Goal: Task Accomplishment & Management: Use online tool/utility

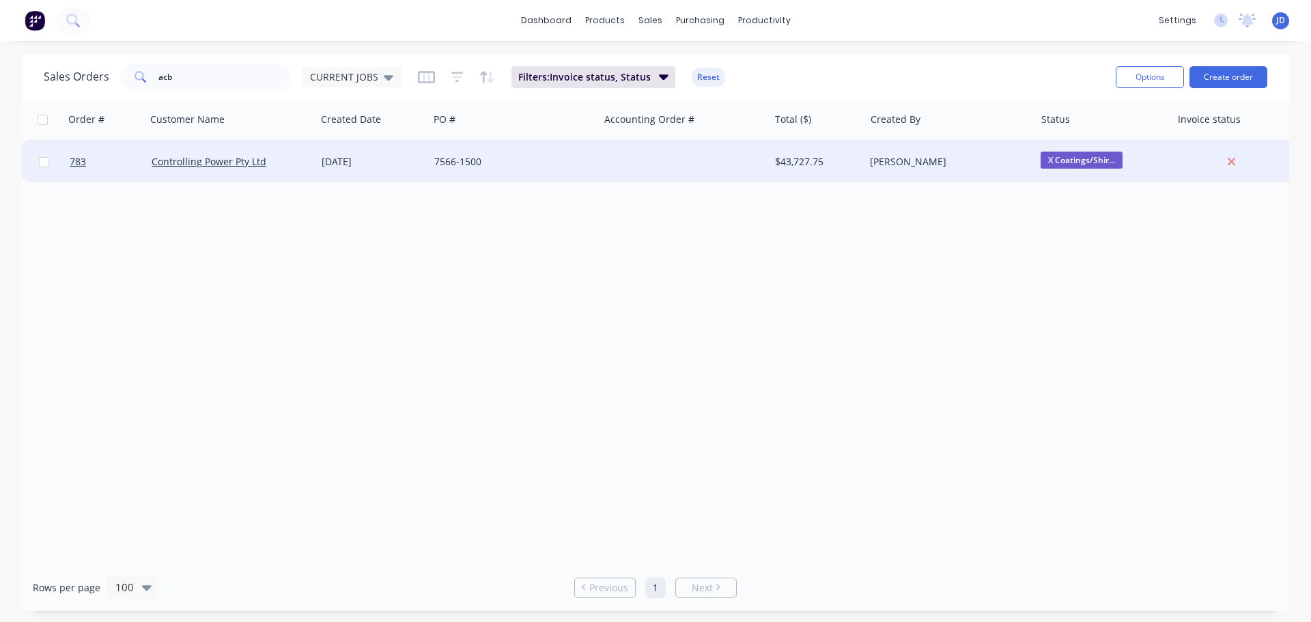
click at [760, 169] on div at bounding box center [684, 161] width 170 height 41
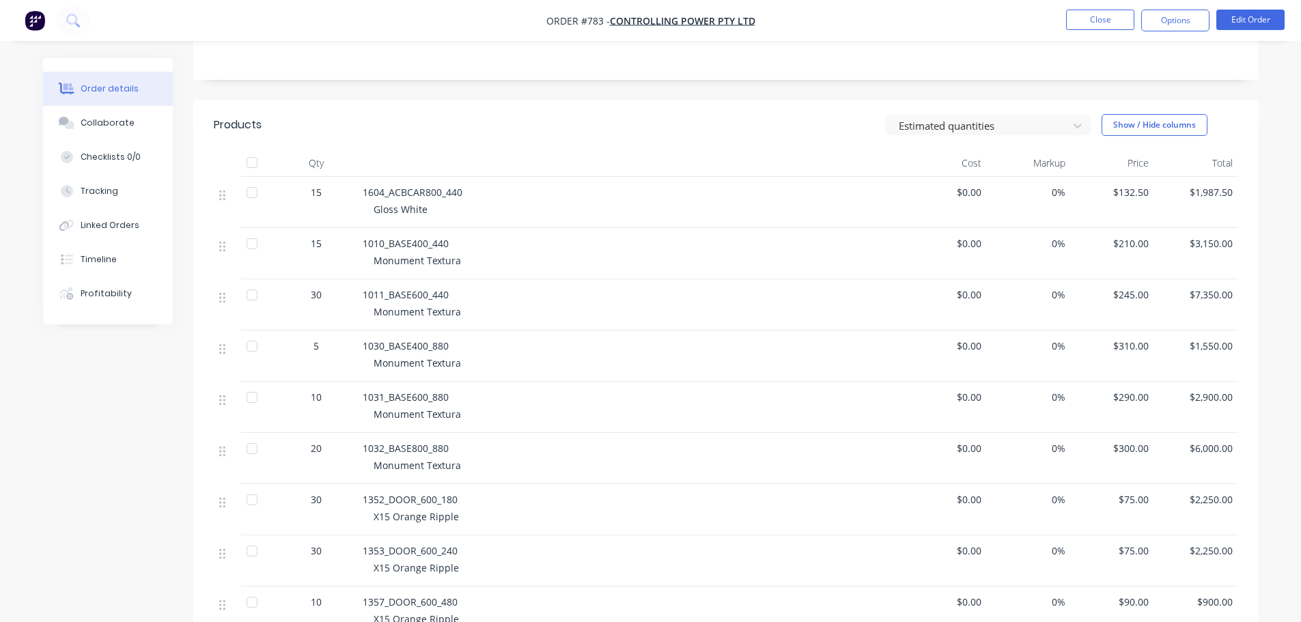
scroll to position [683, 0]
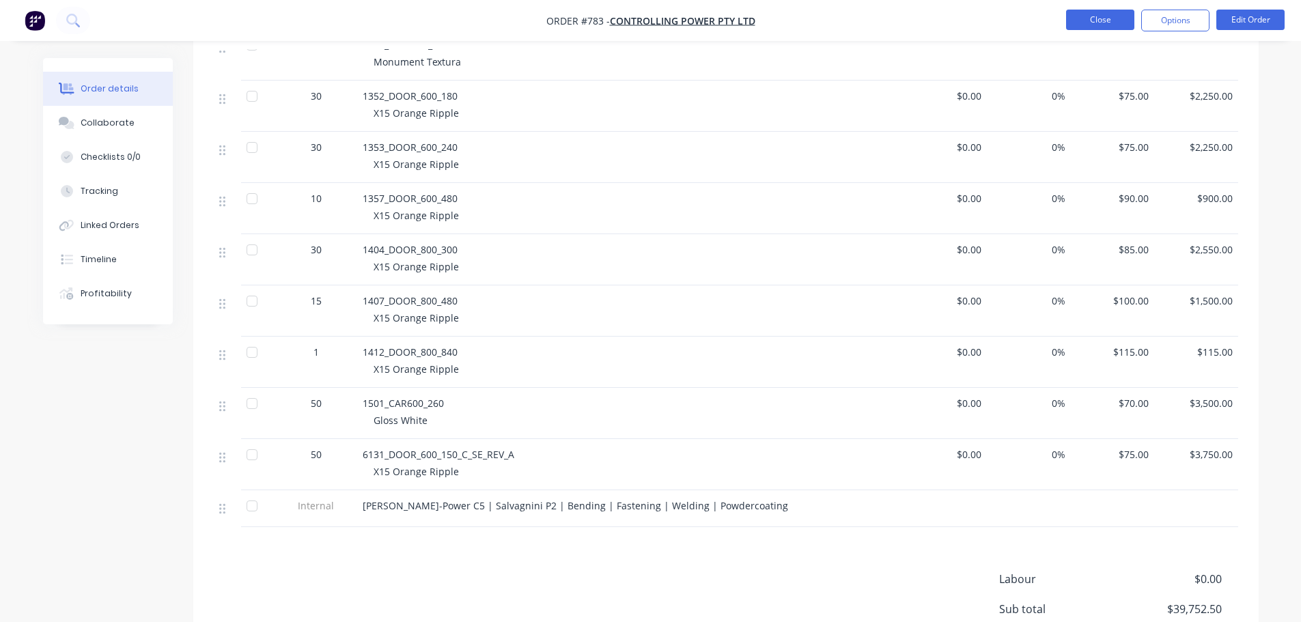
click at [1117, 15] on button "Close" at bounding box center [1100, 20] width 68 height 20
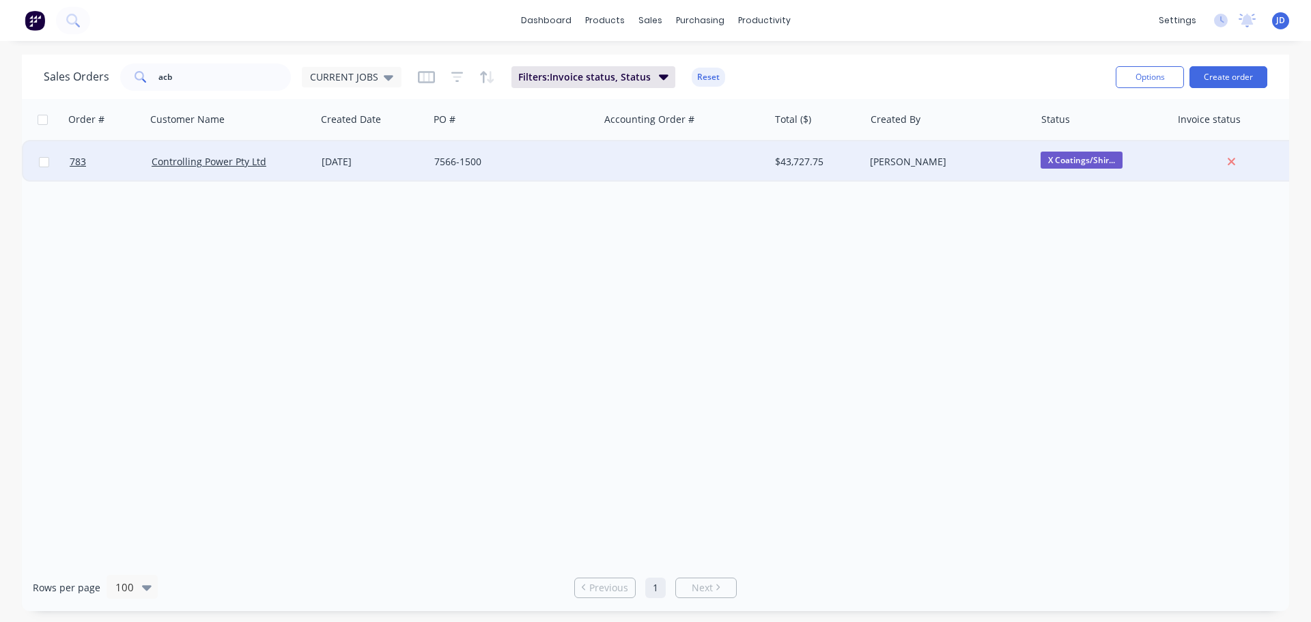
click at [1078, 154] on span "X Coatings/Shir..." at bounding box center [1082, 160] width 82 height 17
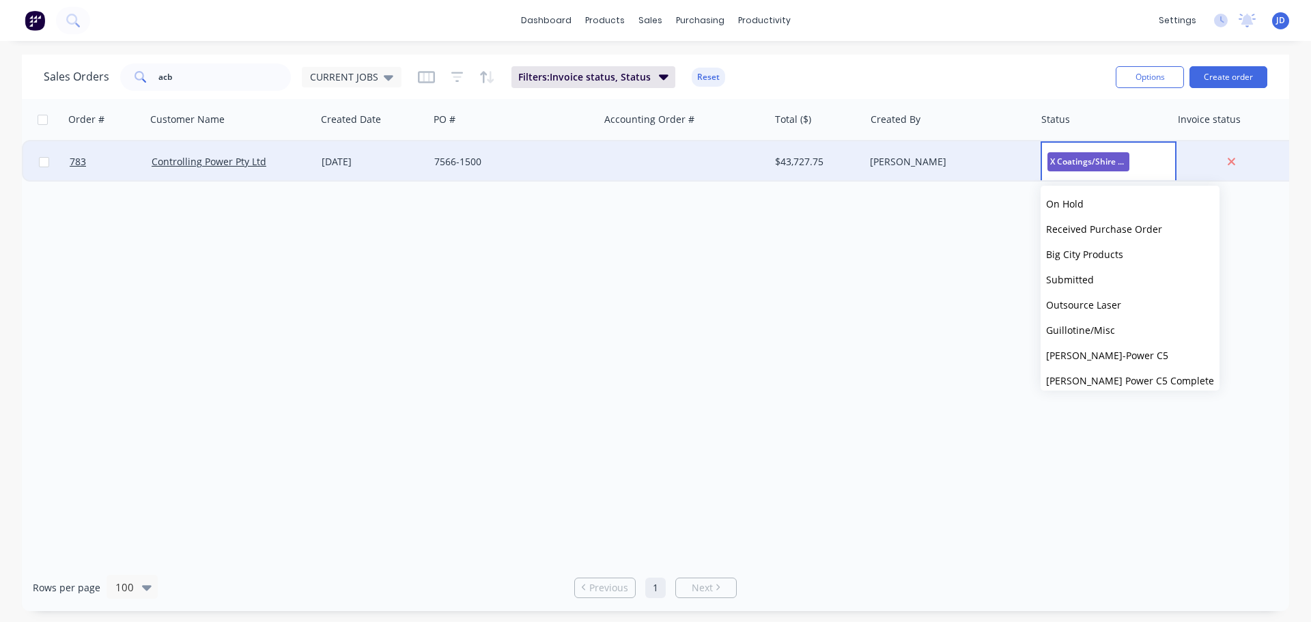
click at [953, 73] on div "Sales Orders acb CURRENT JOBS Filters: Invoice status, Status Reset" at bounding box center [574, 76] width 1061 height 33
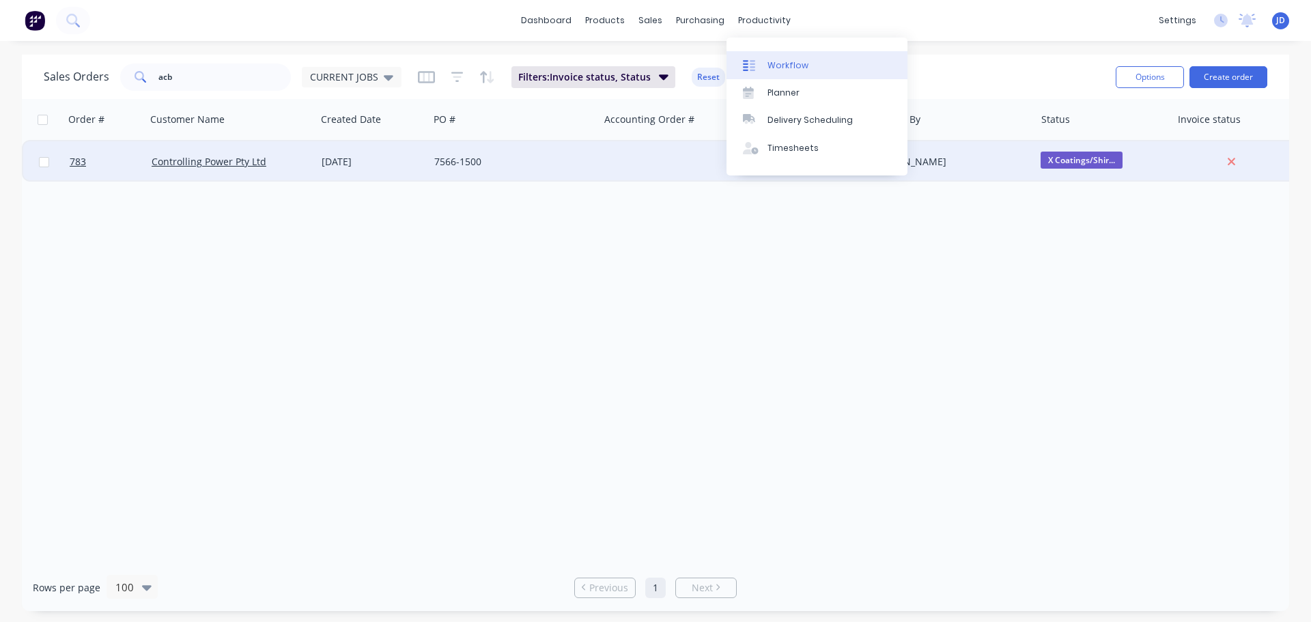
click at [775, 71] on div "Workflow" at bounding box center [788, 65] width 41 height 12
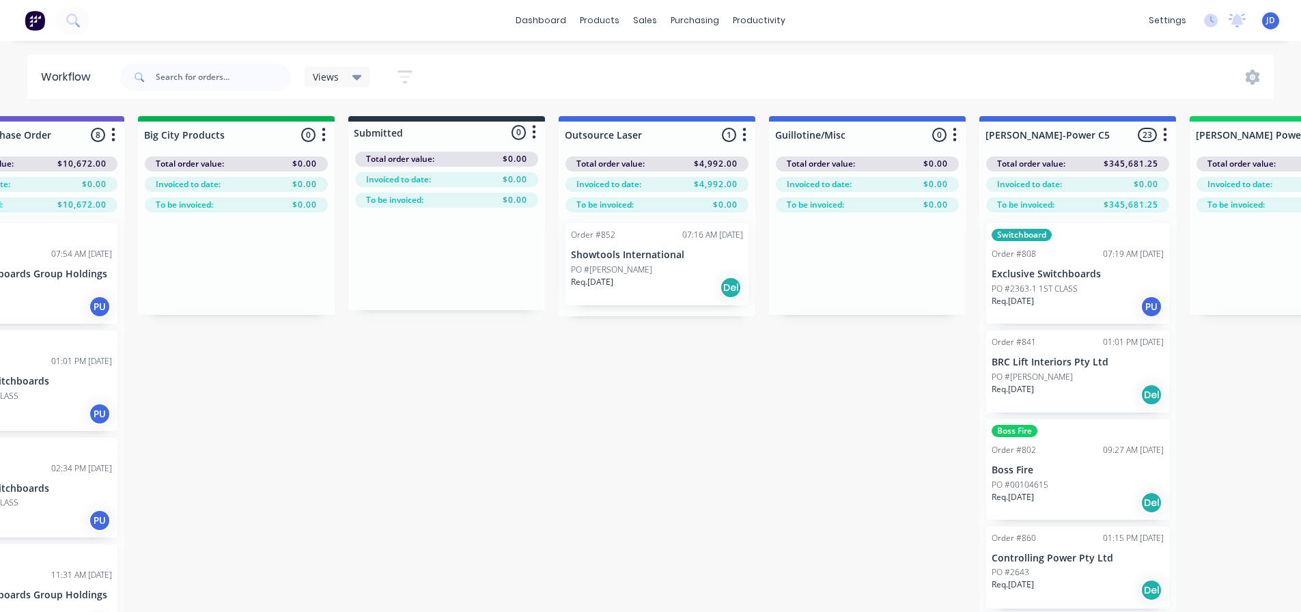
scroll to position [0, 693]
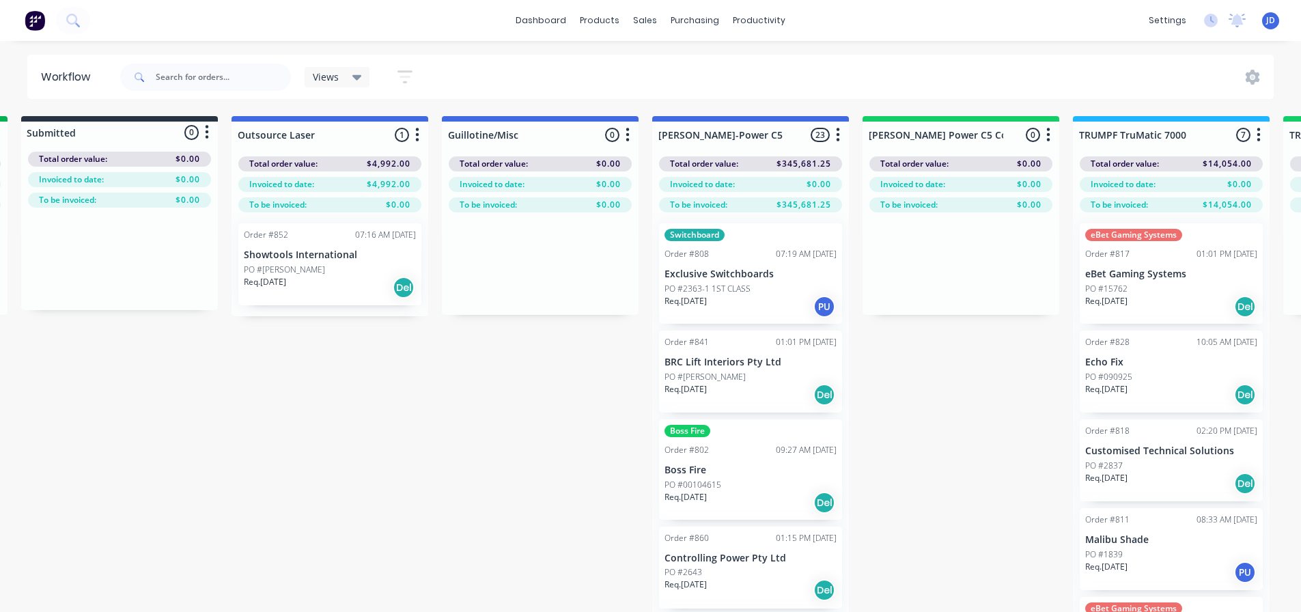
drag, startPoint x: 625, startPoint y: 363, endPoint x: 730, endPoint y: 356, distance: 105.3
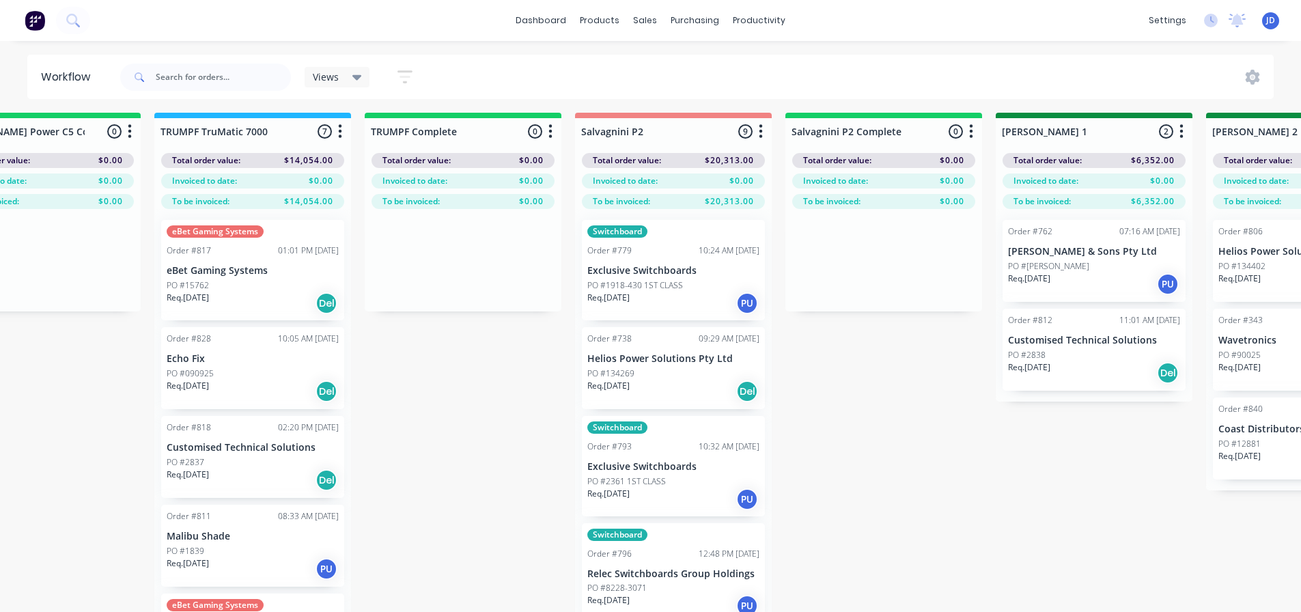
drag, startPoint x: 428, startPoint y: 395, endPoint x: 557, endPoint y: 384, distance: 130.2
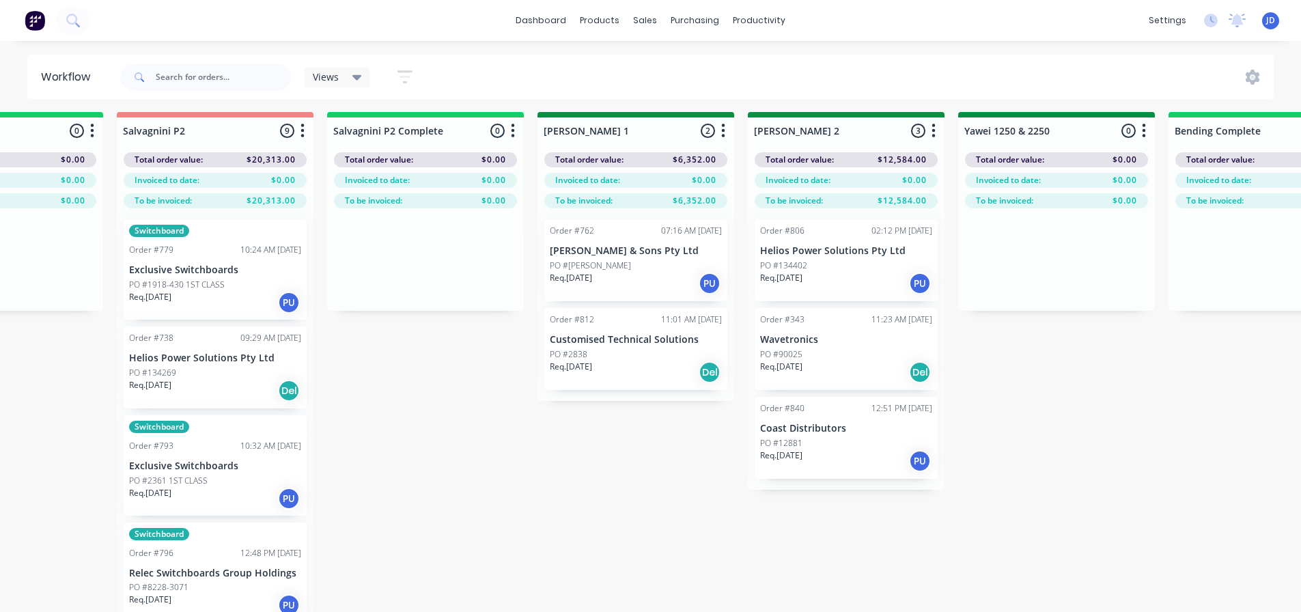
drag, startPoint x: 412, startPoint y: 414, endPoint x: 529, endPoint y: 404, distance: 116.5
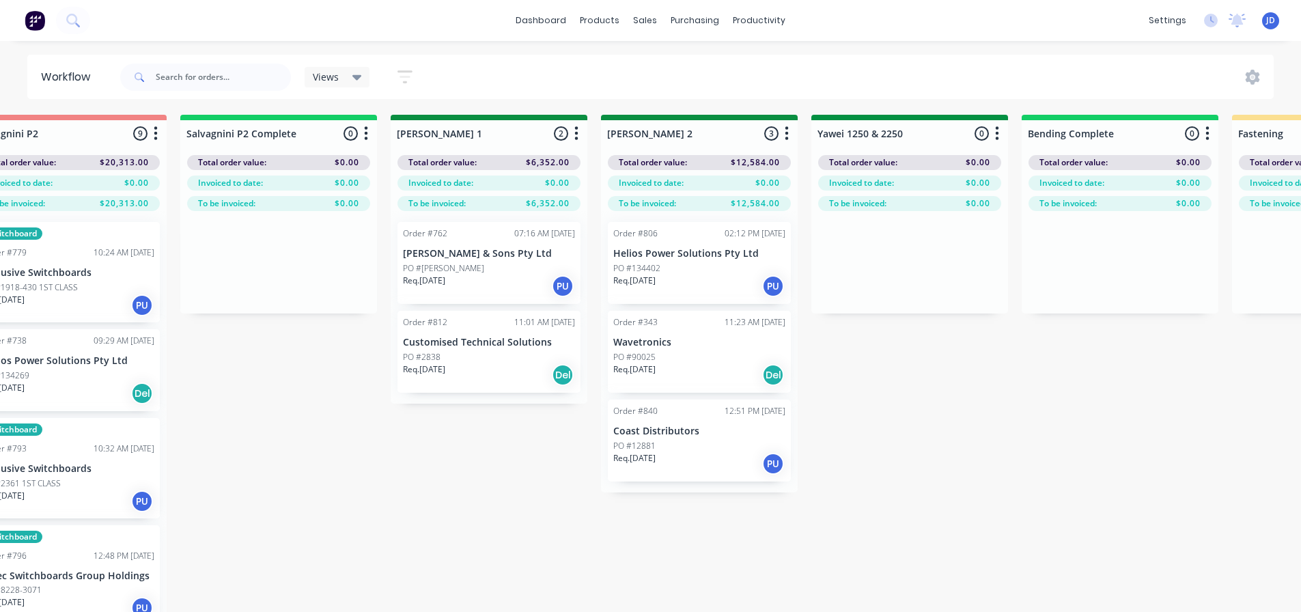
drag, startPoint x: 507, startPoint y: 469, endPoint x: 544, endPoint y: 447, distance: 43.2
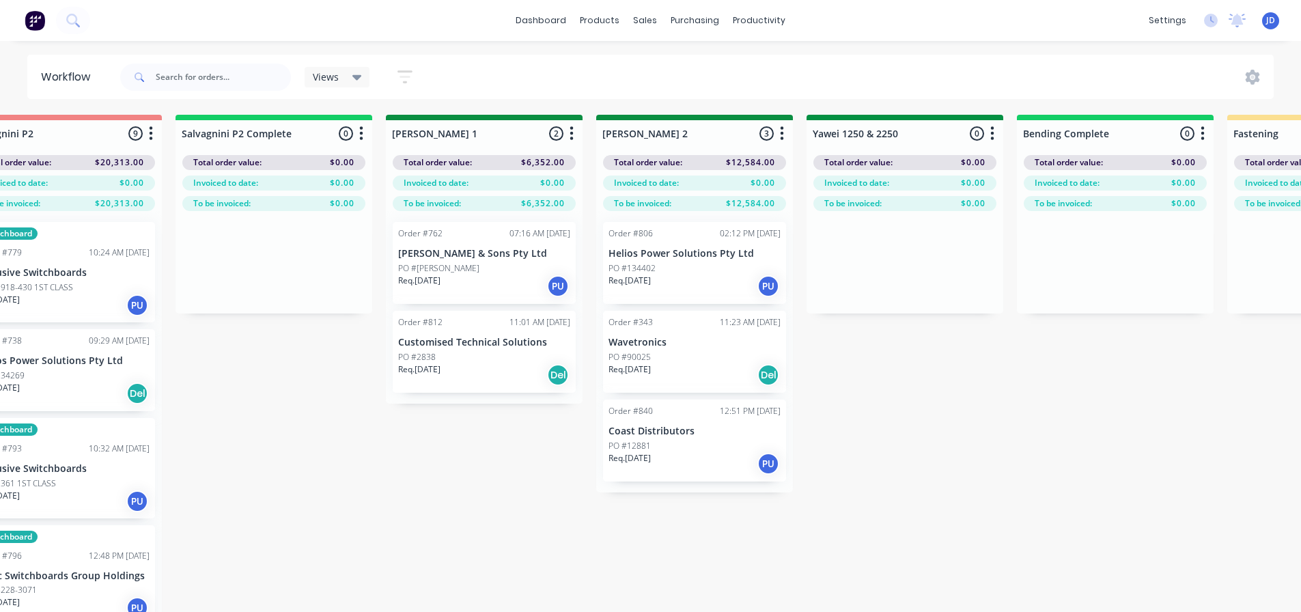
scroll to position [1, 2168]
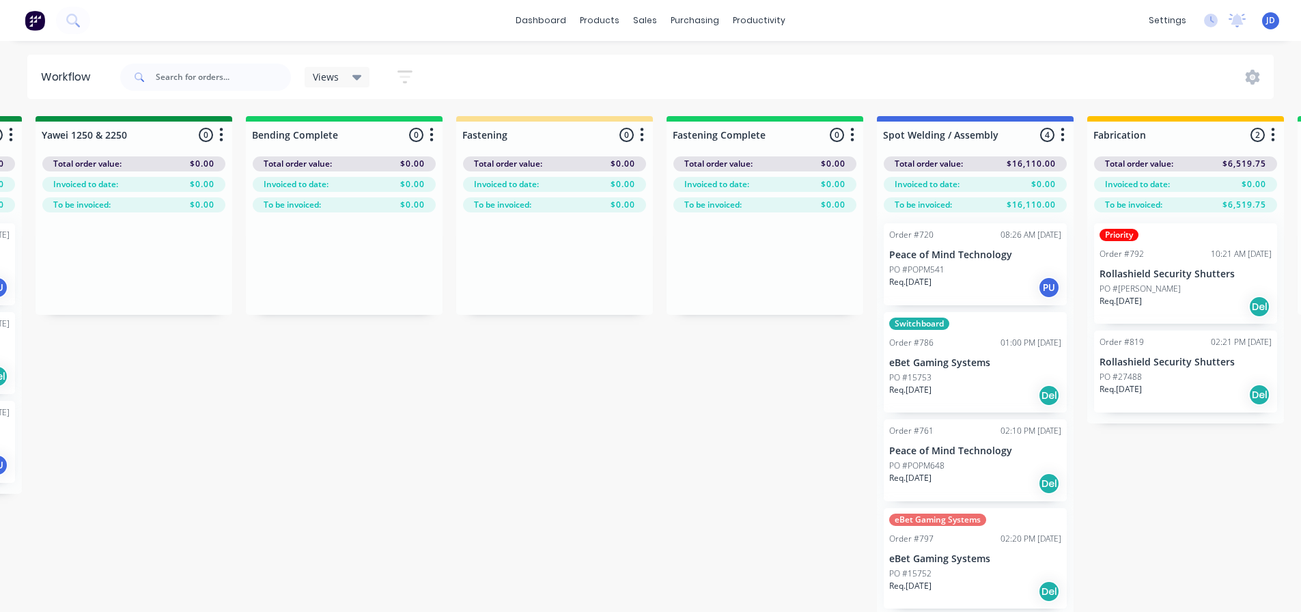
drag, startPoint x: 329, startPoint y: 432, endPoint x: 553, endPoint y: 409, distance: 225.1
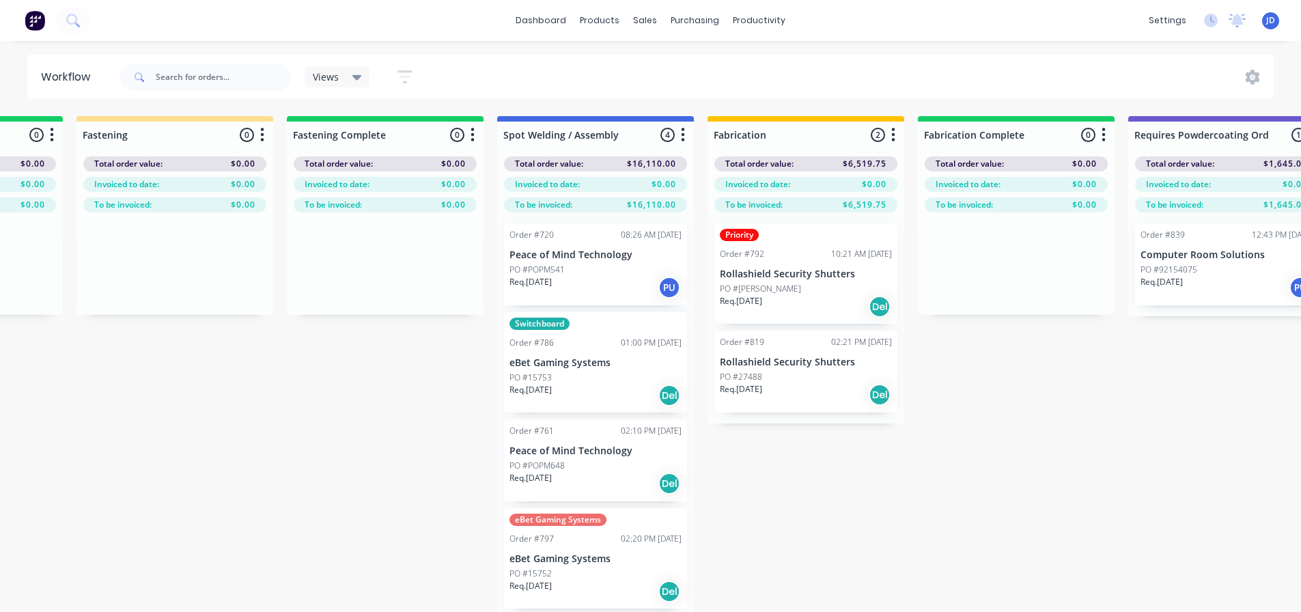
click at [586, 379] on div "PO #15753" at bounding box center [595, 378] width 172 height 12
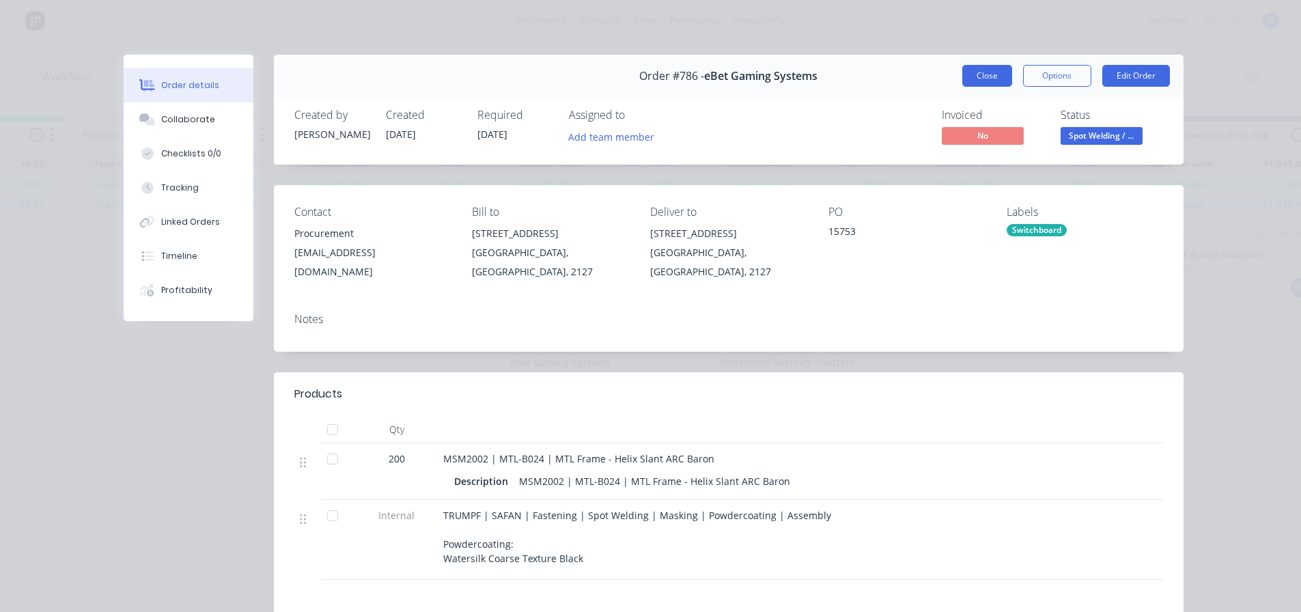
click at [972, 81] on button "Close" at bounding box center [987, 76] width 50 height 22
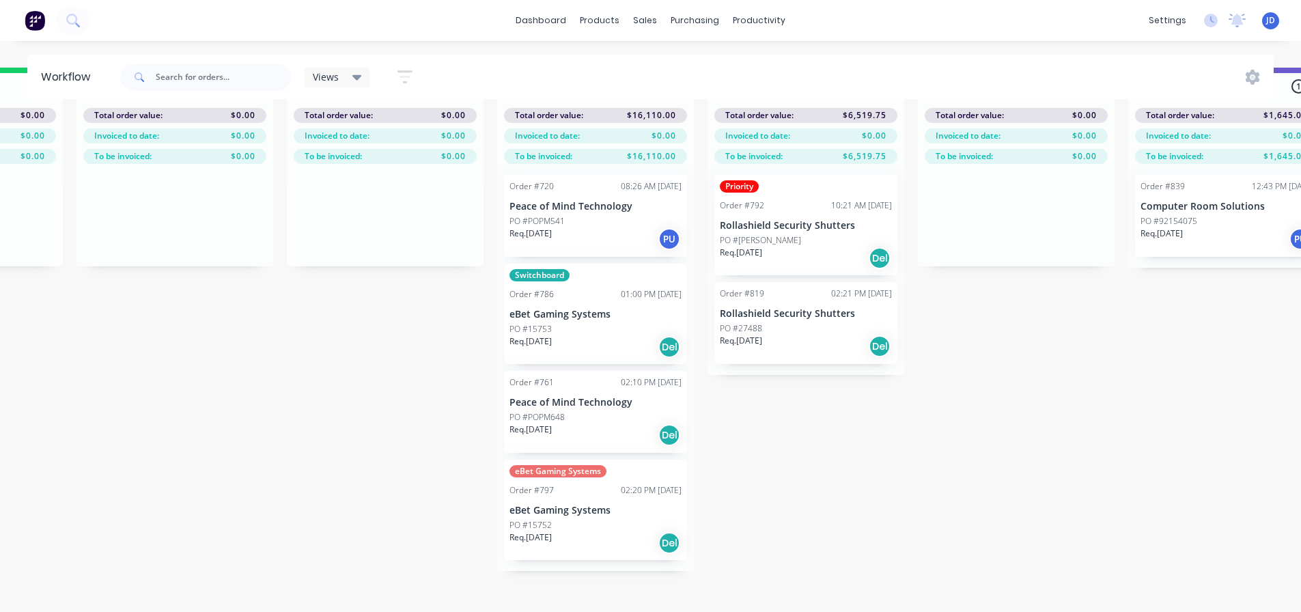
scroll to position [59, 3318]
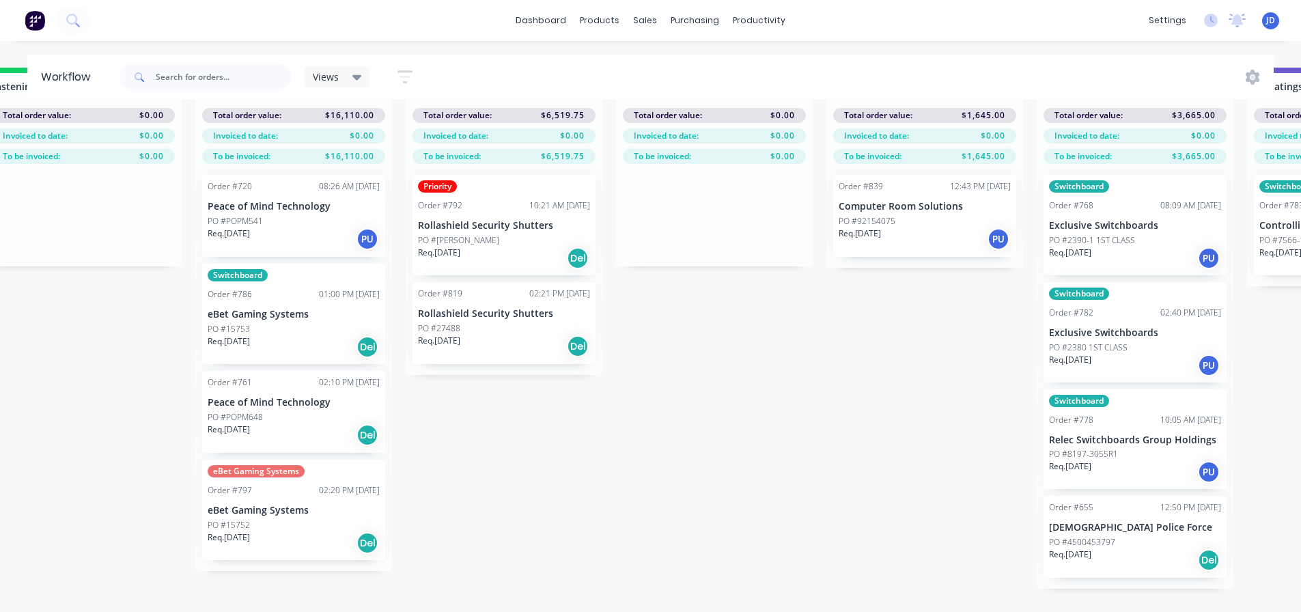
drag, startPoint x: 1020, startPoint y: 401, endPoint x: 1030, endPoint y: 395, distance: 11.6
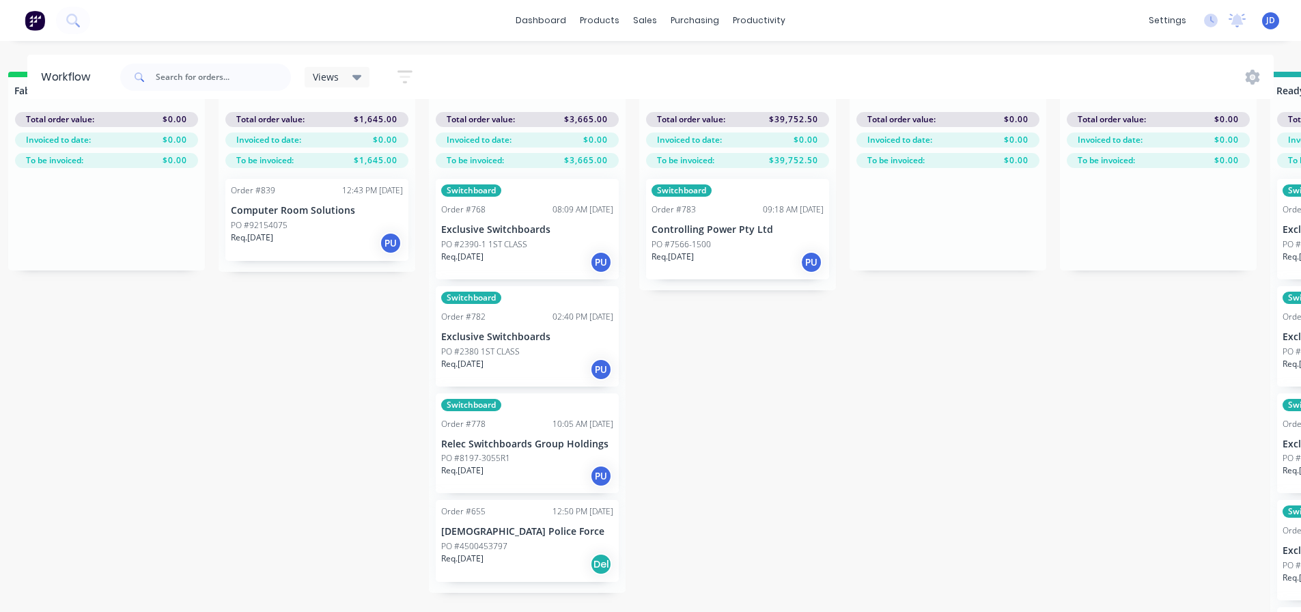
drag, startPoint x: 686, startPoint y: 543, endPoint x: 852, endPoint y: 510, distance: 168.5
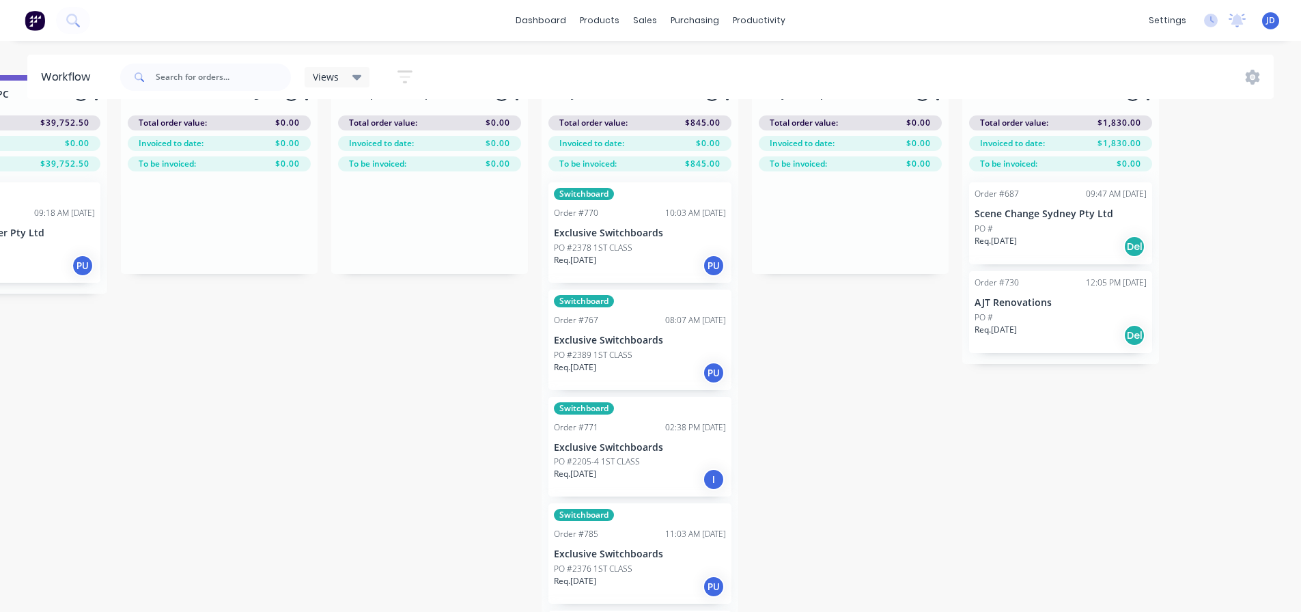
drag, startPoint x: 847, startPoint y: 438, endPoint x: 911, endPoint y: 437, distance: 64.2
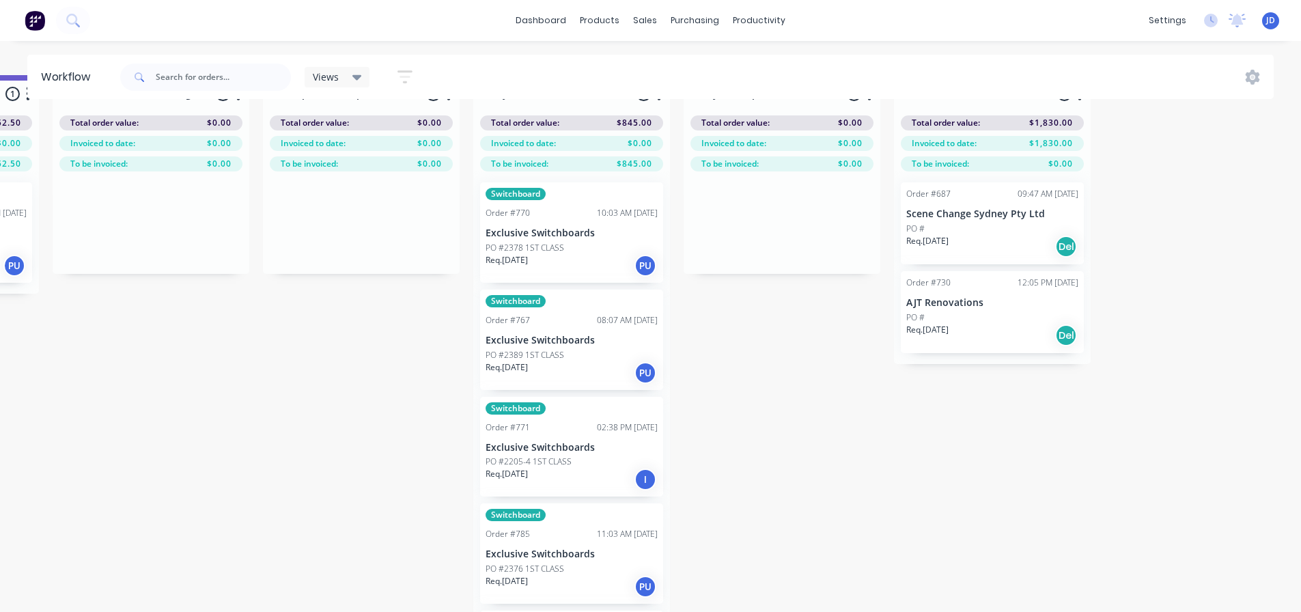
drag, startPoint x: 822, startPoint y: 446, endPoint x: 809, endPoint y: 395, distance: 52.2
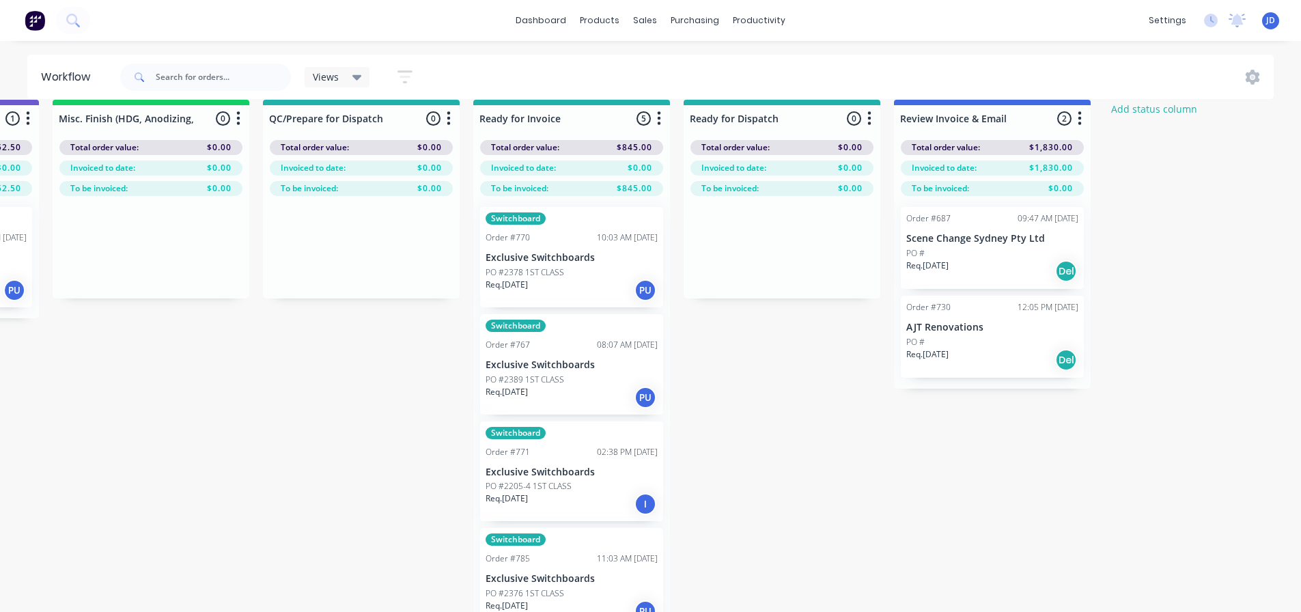
scroll to position [0, 5025]
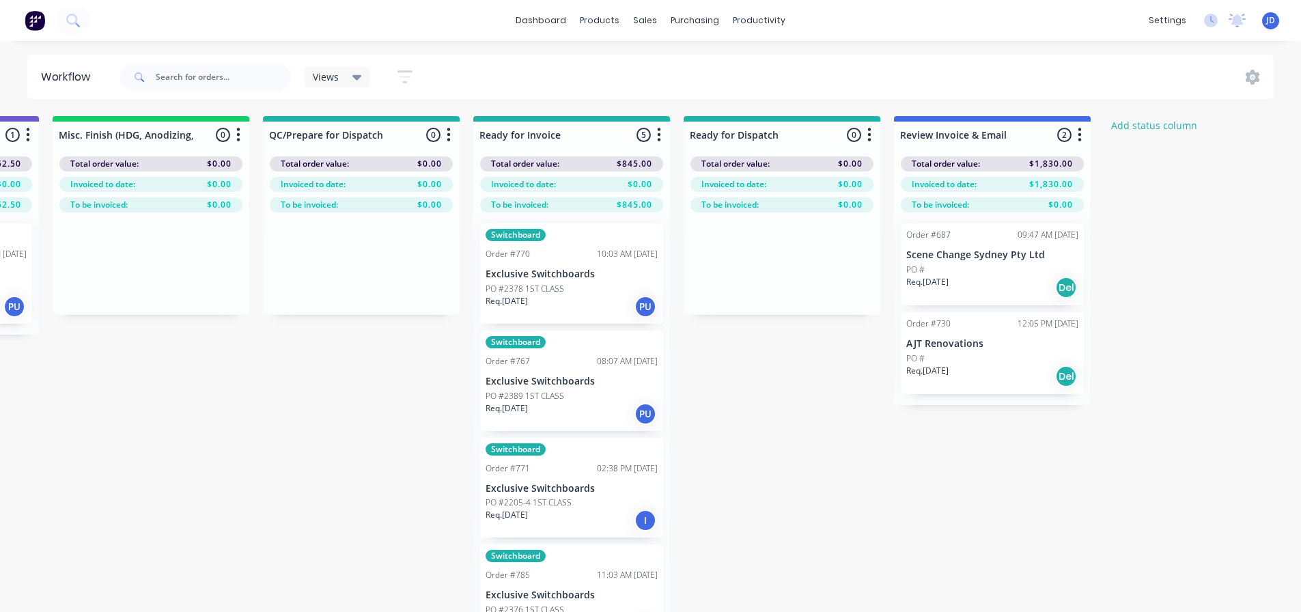
drag, startPoint x: 376, startPoint y: 479, endPoint x: 372, endPoint y: 409, distance: 69.8
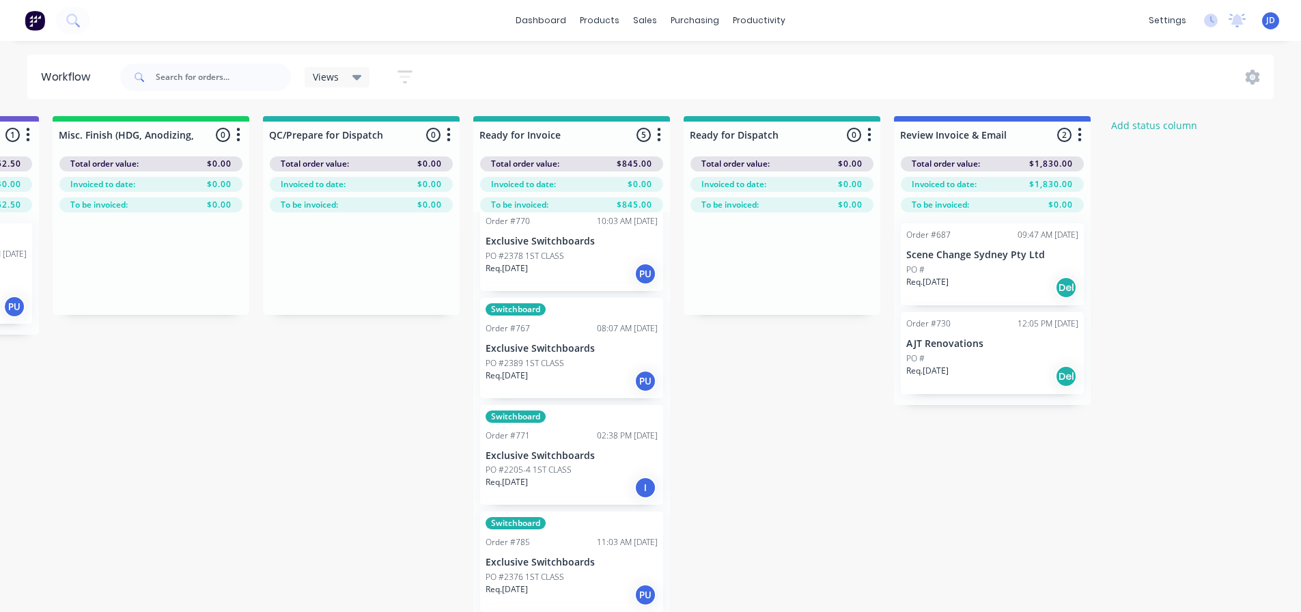
scroll to position [92, 0]
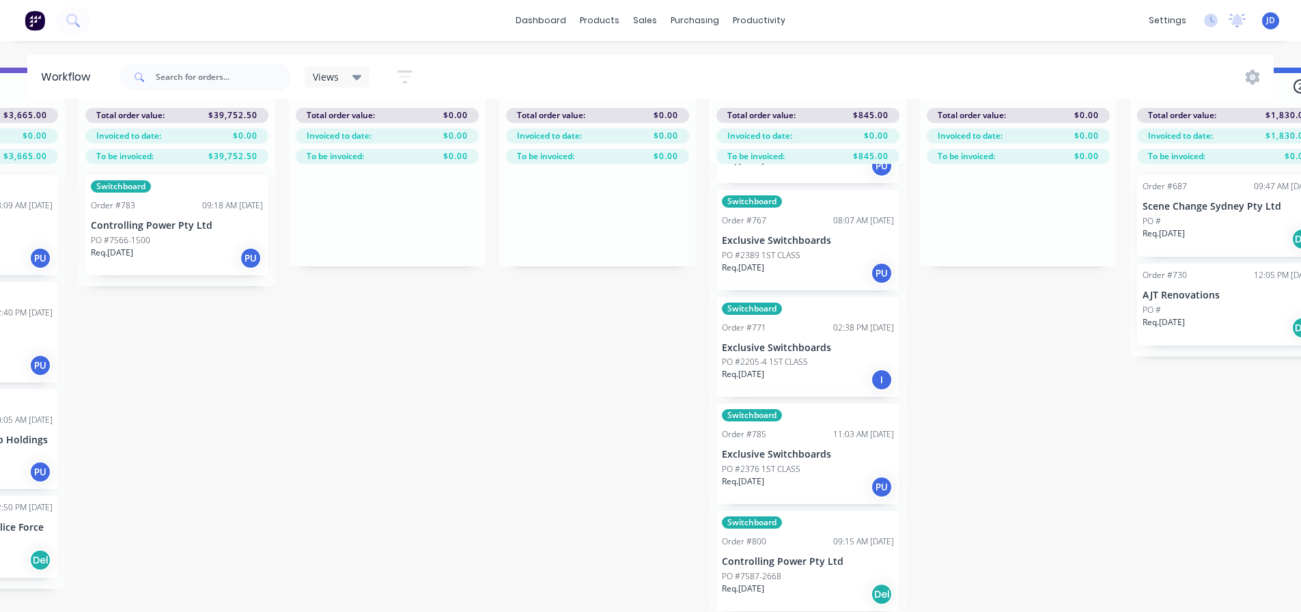
drag, startPoint x: 391, startPoint y: 449, endPoint x: 369, endPoint y: 438, distance: 23.8
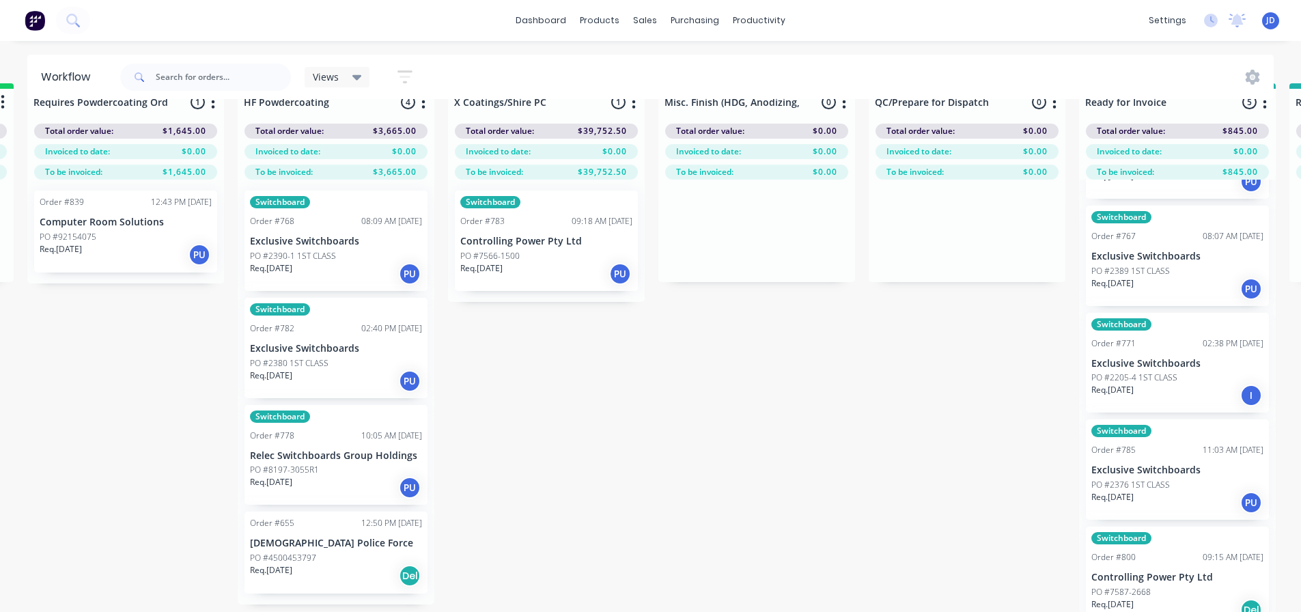
drag, startPoint x: 552, startPoint y: 475, endPoint x: 436, endPoint y: 446, distance: 120.4
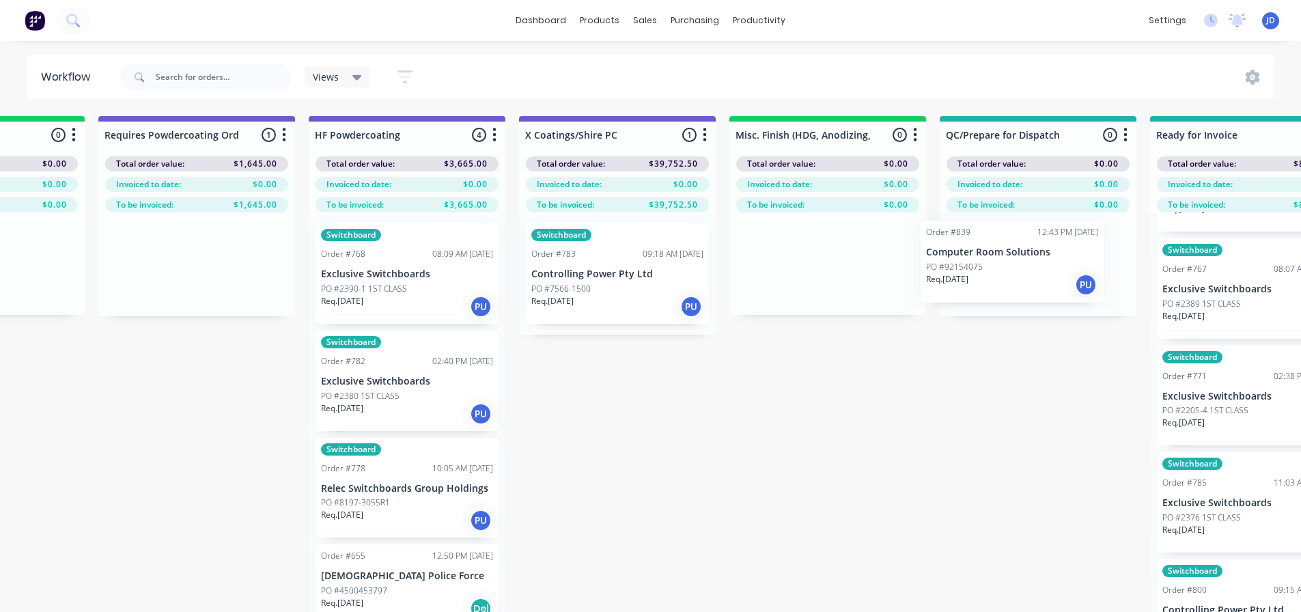
scroll to position [0, 4355]
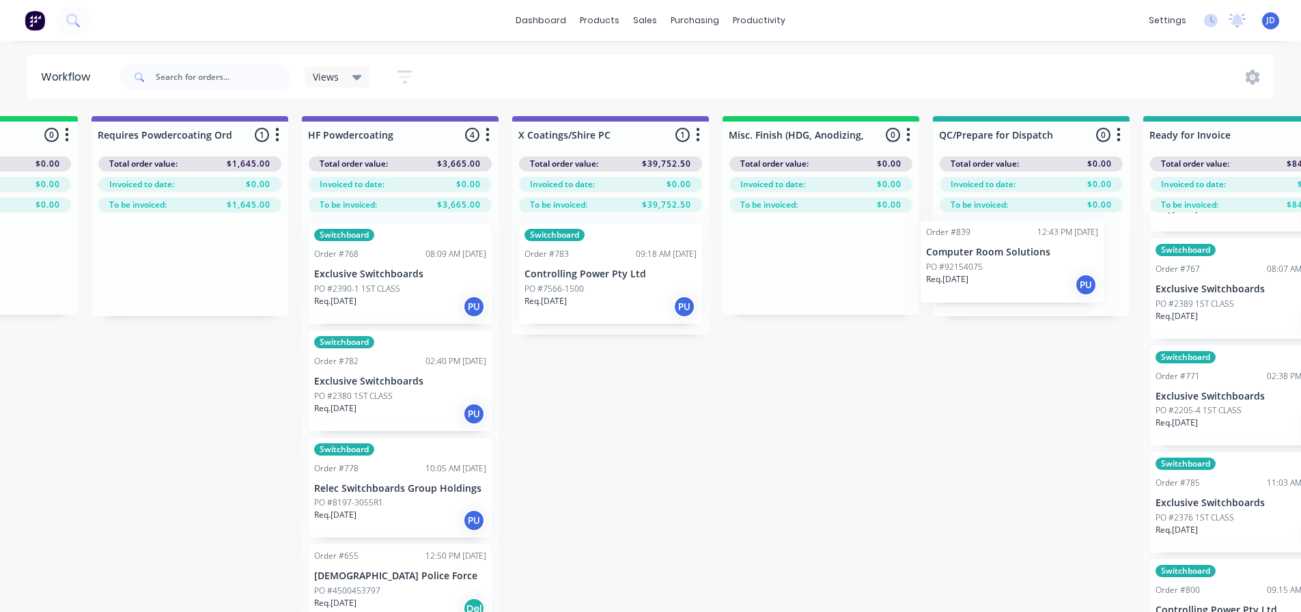
drag, startPoint x: 260, startPoint y: 270, endPoint x: 1009, endPoint y: 258, distance: 749.3
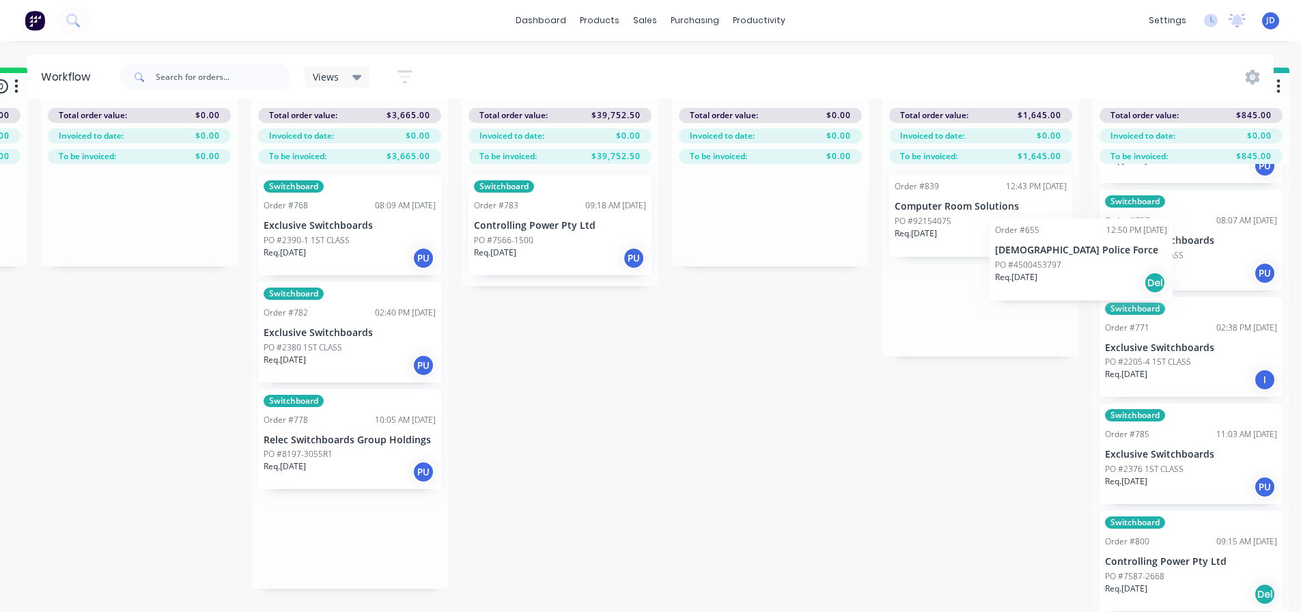
scroll to position [59, 4446]
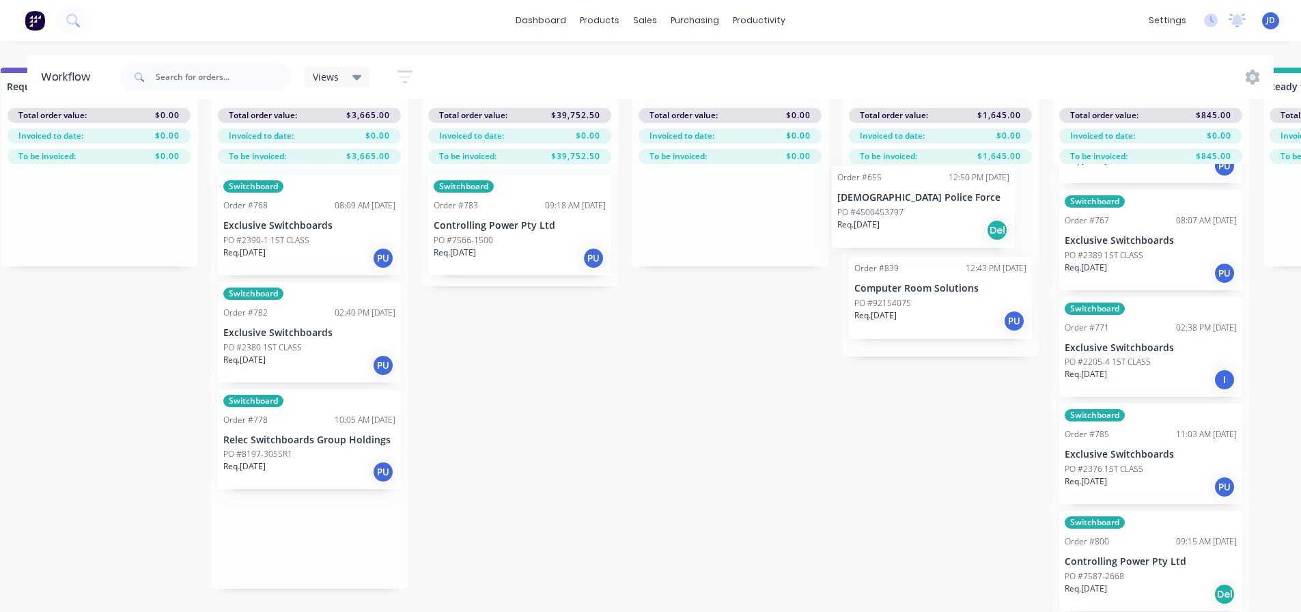
drag, startPoint x: 370, startPoint y: 540, endPoint x: 897, endPoint y: 222, distance: 615.2
click at [325, 251] on div "Req. [DATE] PU" at bounding box center [309, 258] width 172 height 23
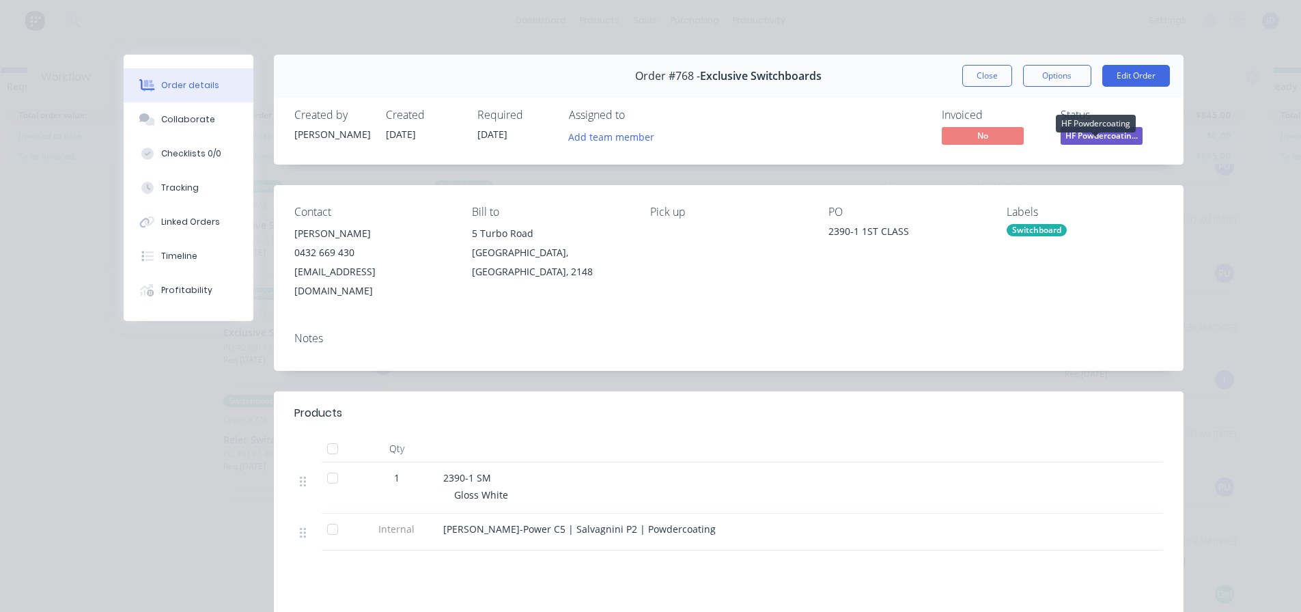
click at [1103, 132] on span "HF Powdercoatin..." at bounding box center [1102, 135] width 82 height 17
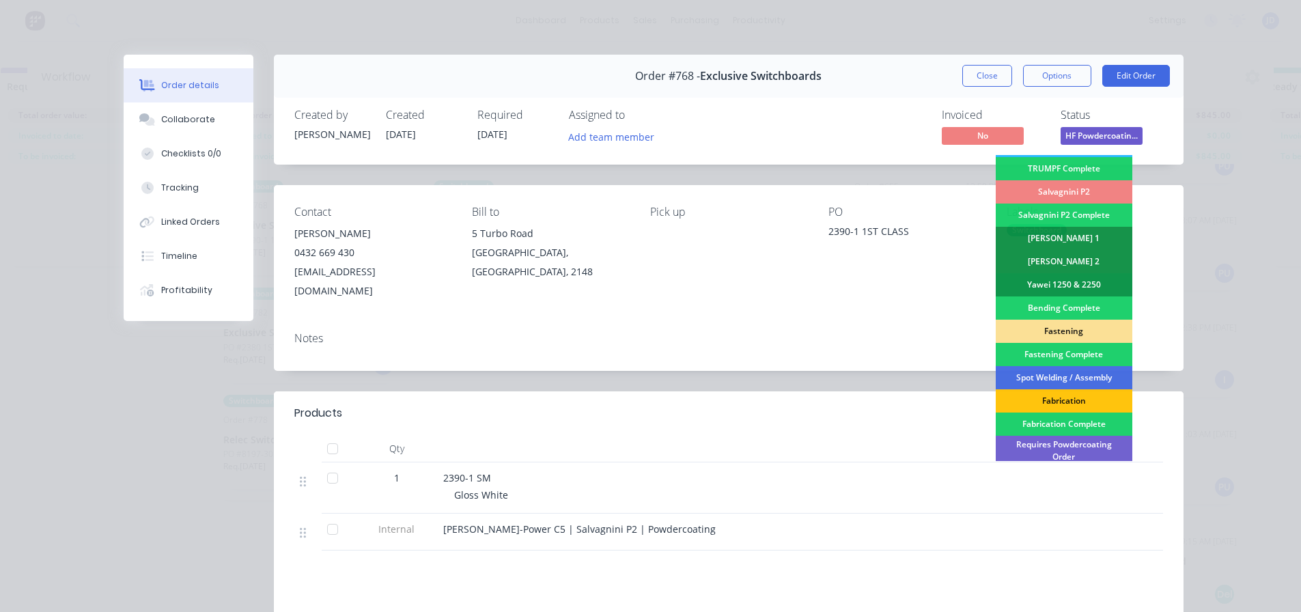
scroll to position [68, 0]
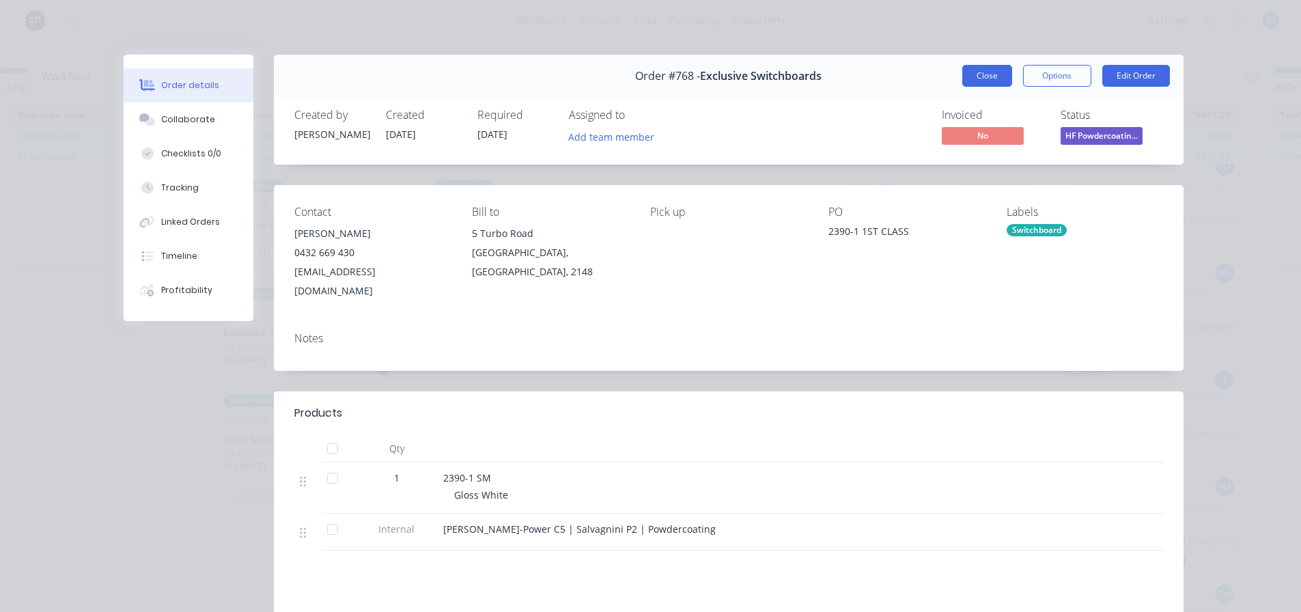
click at [997, 70] on button "Close" at bounding box center [987, 76] width 50 height 22
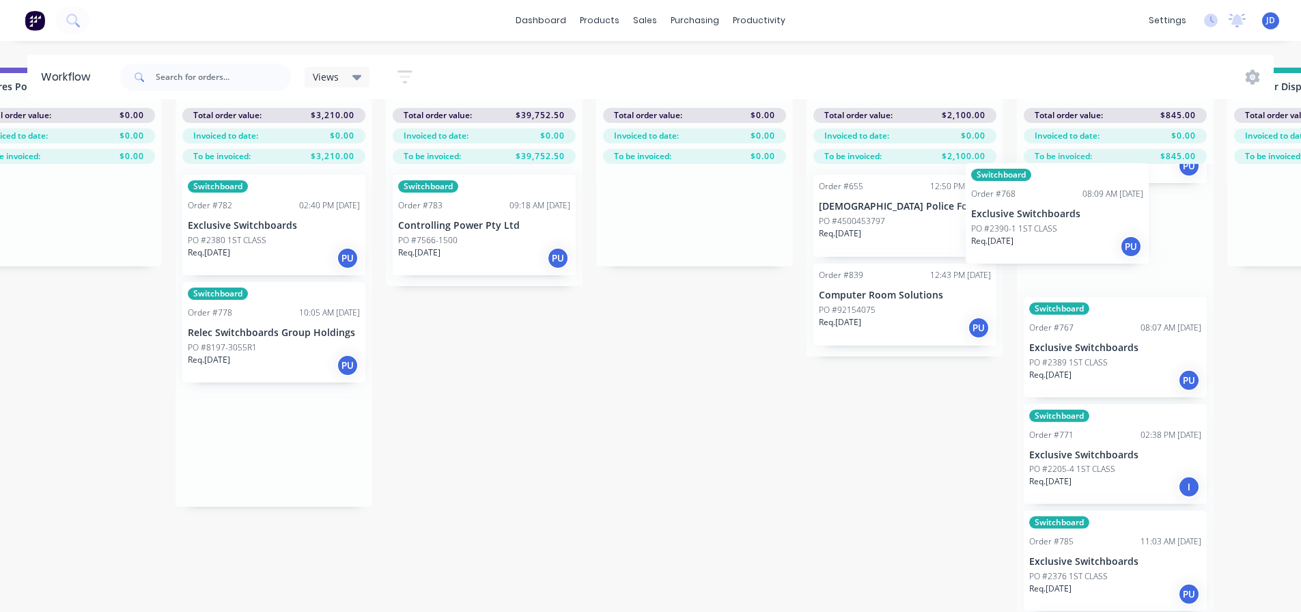
drag, startPoint x: 384, startPoint y: 238, endPoint x: 1069, endPoint y: 232, distance: 685.0
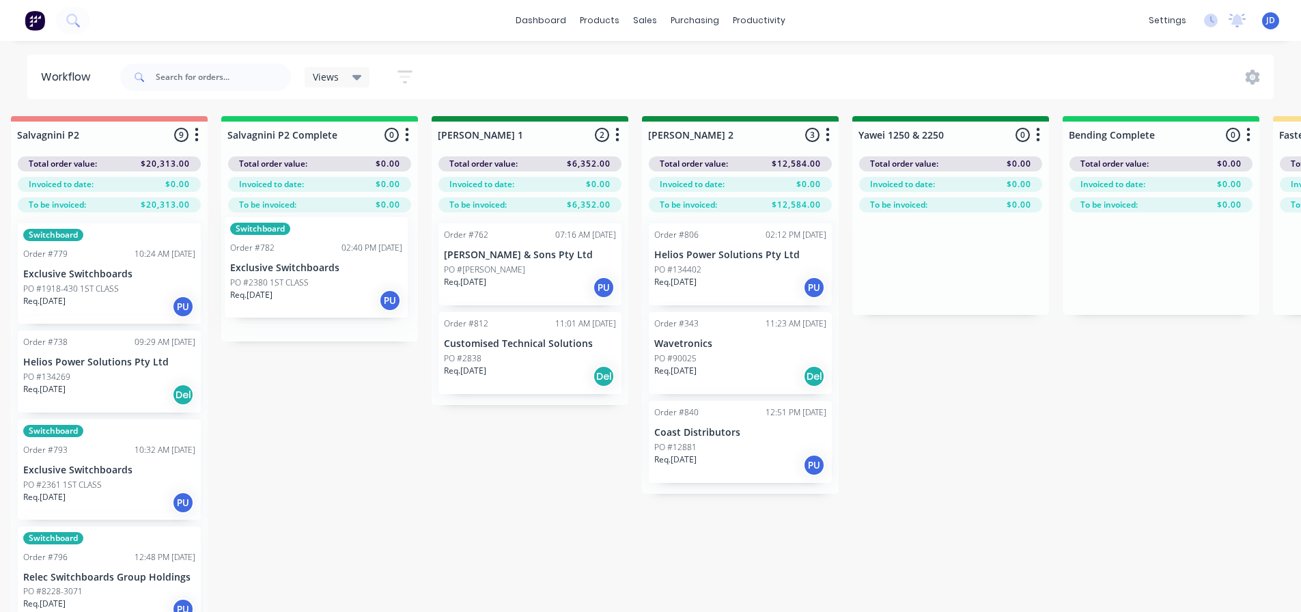
scroll to position [0, 2105]
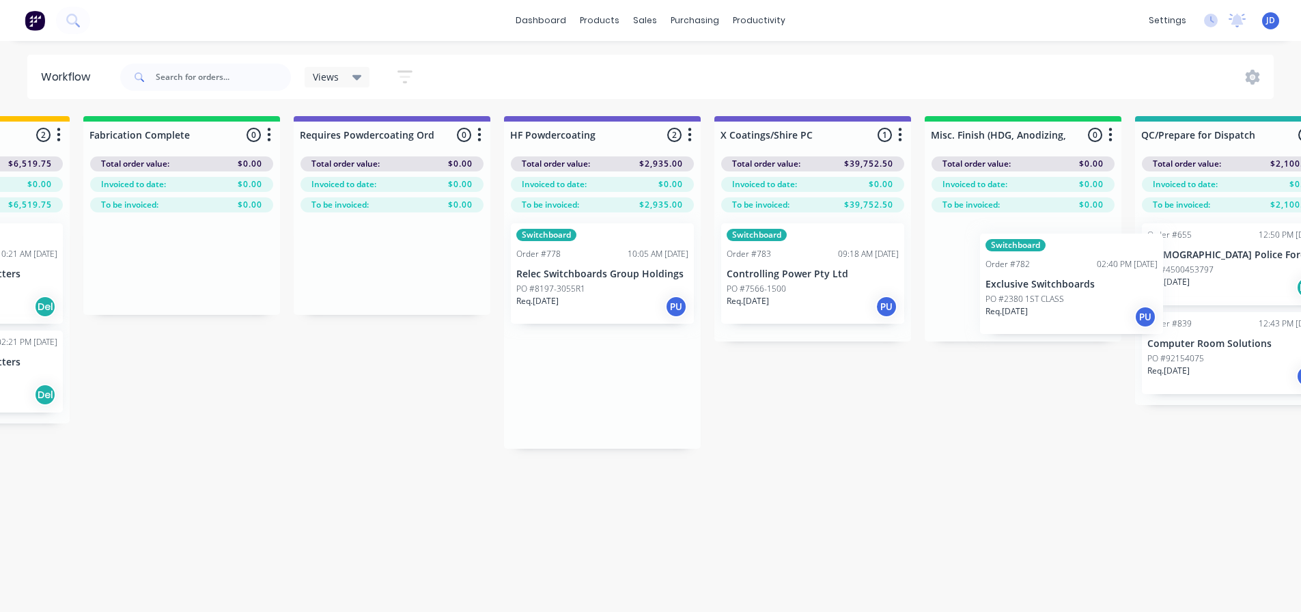
drag, startPoint x: 278, startPoint y: 240, endPoint x: 1029, endPoint y: 306, distance: 754.1
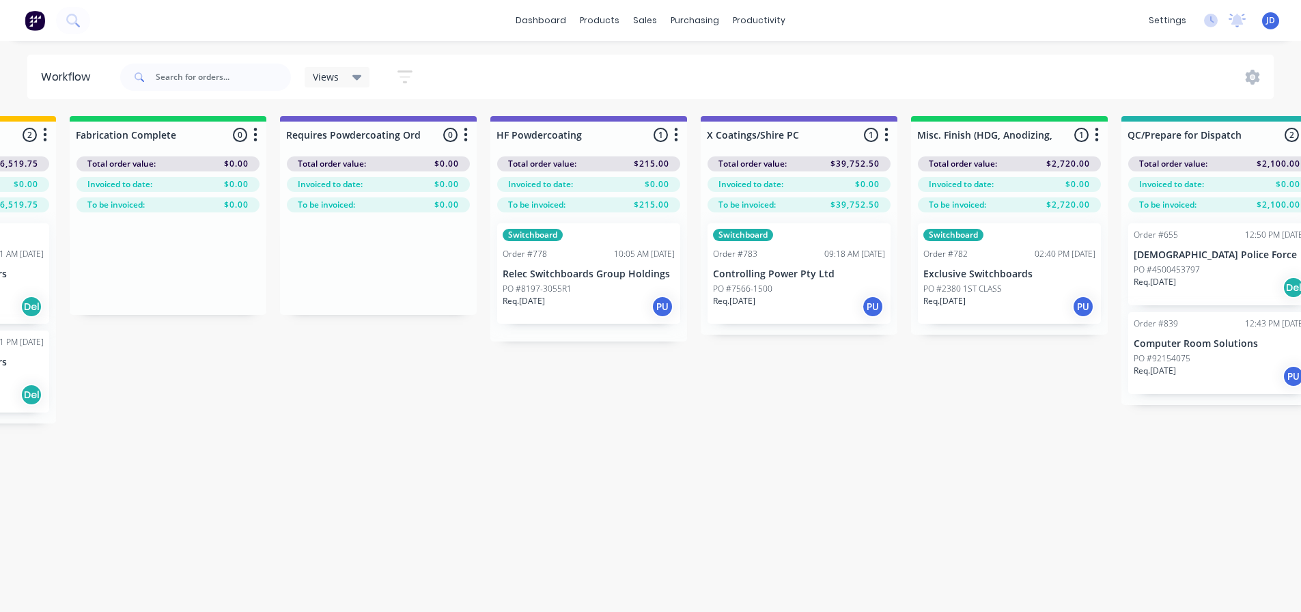
click at [1027, 276] on p "Exclusive Switchboards" at bounding box center [1009, 274] width 172 height 12
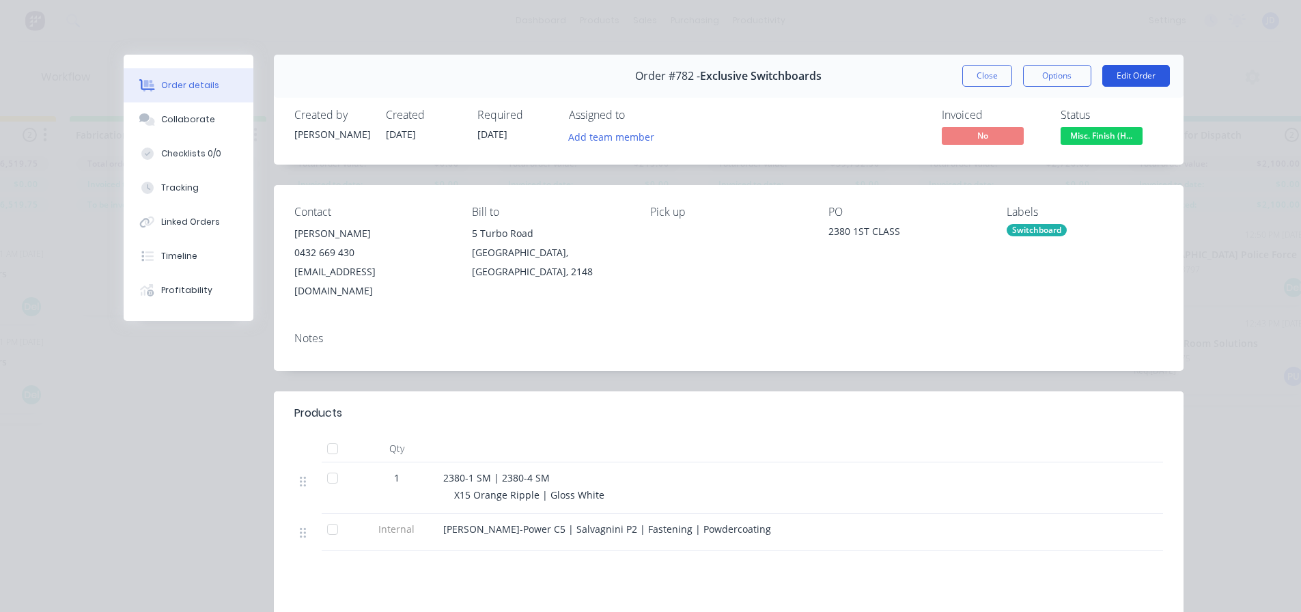
click at [1124, 75] on button "Edit Order" at bounding box center [1136, 76] width 68 height 22
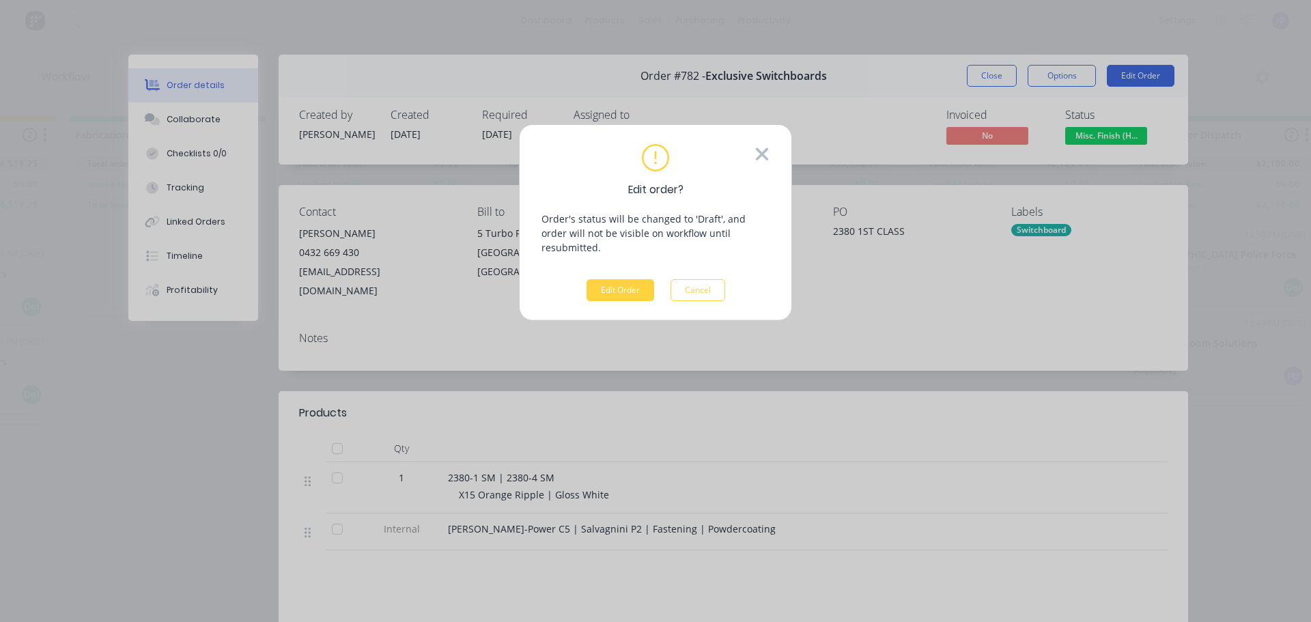
click at [757, 154] on icon at bounding box center [762, 154] width 15 height 20
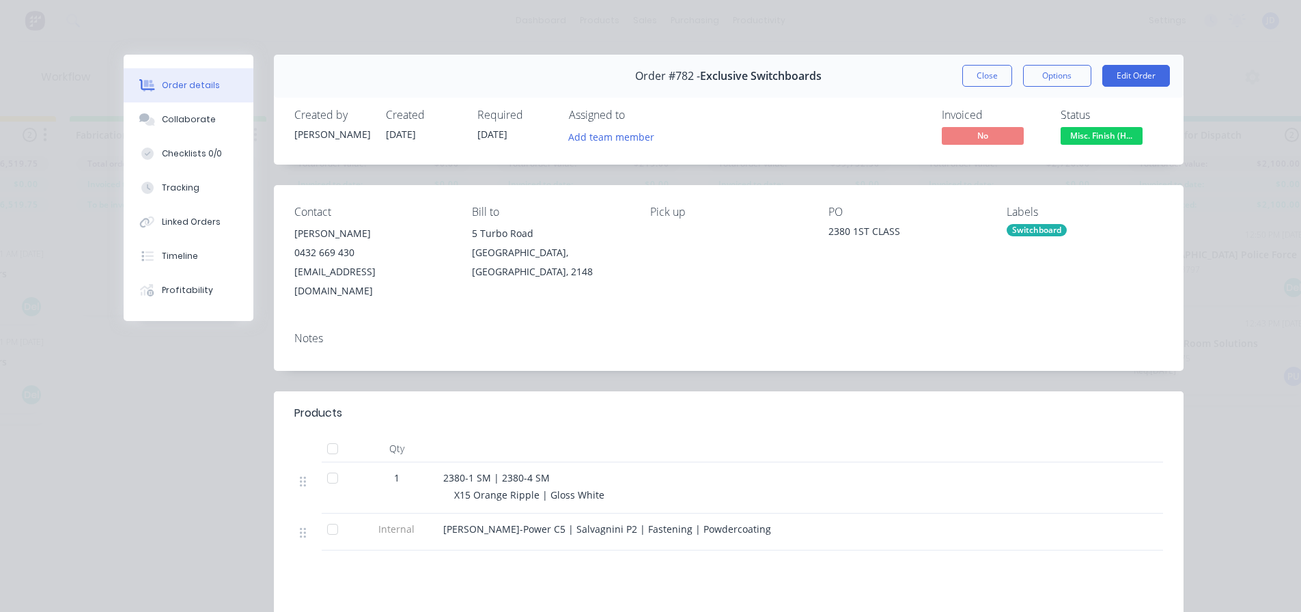
click at [1008, 224] on div "Switchboard" at bounding box center [1037, 230] width 60 height 12
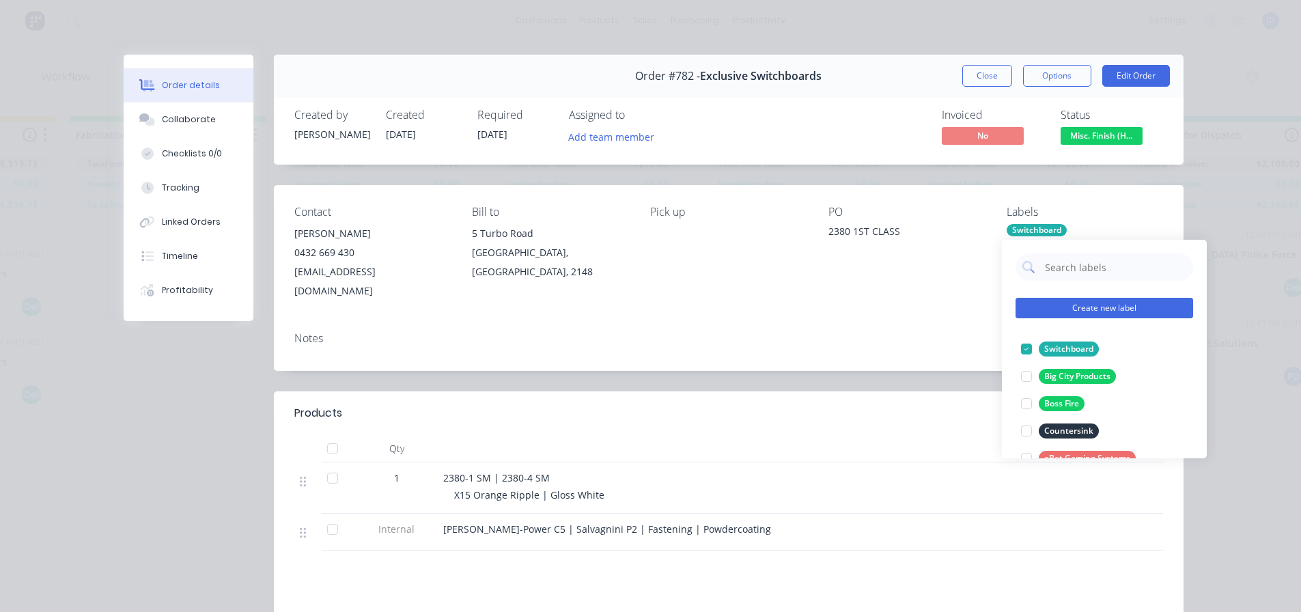
click at [1075, 305] on button "Create new label" at bounding box center [1105, 308] width 178 height 20
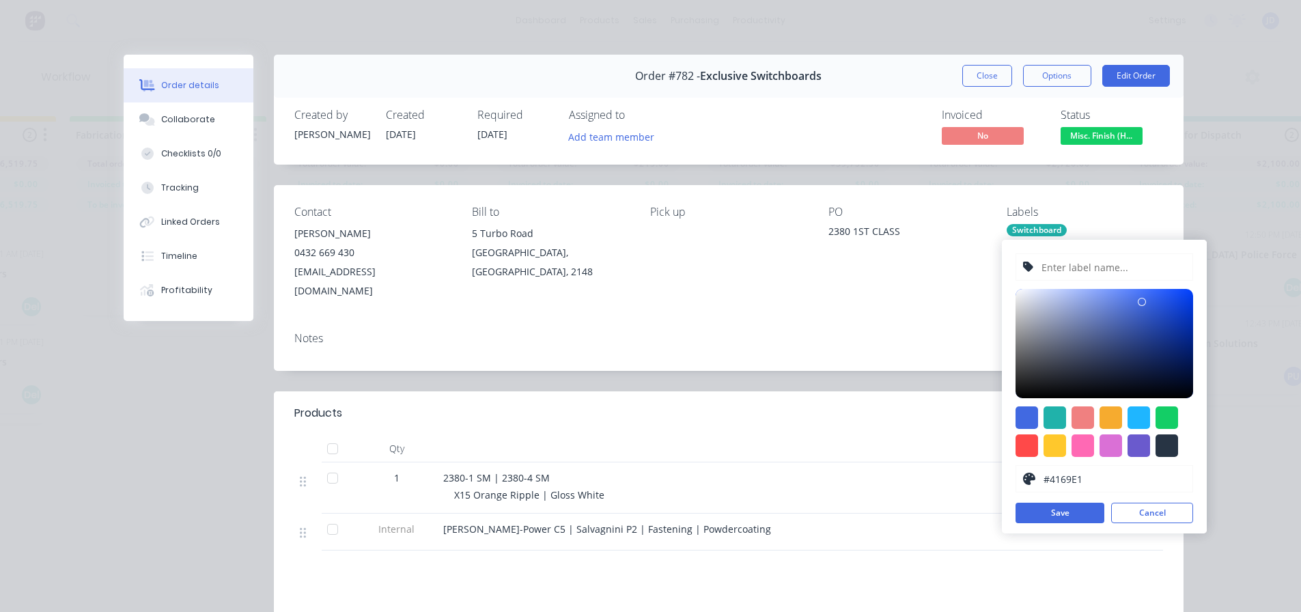
click at [1033, 443] on div at bounding box center [1027, 445] width 23 height 23
type input "#FF4949"
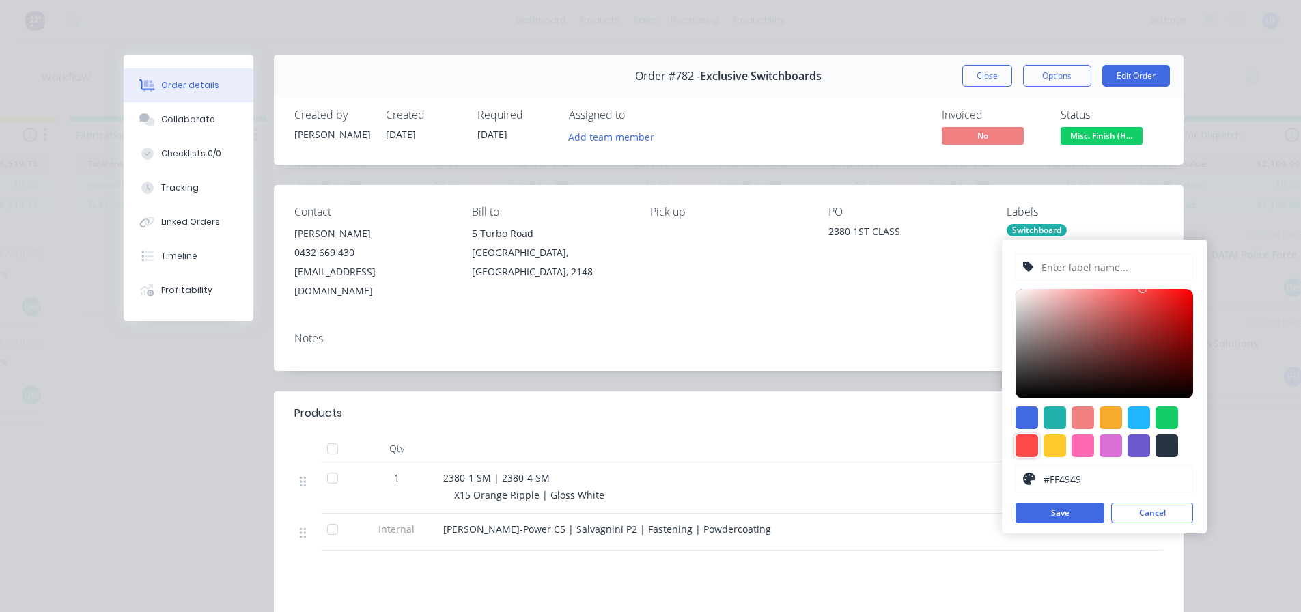
click at [1093, 264] on input "text" at bounding box center [1112, 267] width 145 height 26
type input "h"
type input "H"
type input "h"
drag, startPoint x: 1129, startPoint y: 270, endPoint x: 865, endPoint y: 210, distance: 271.2
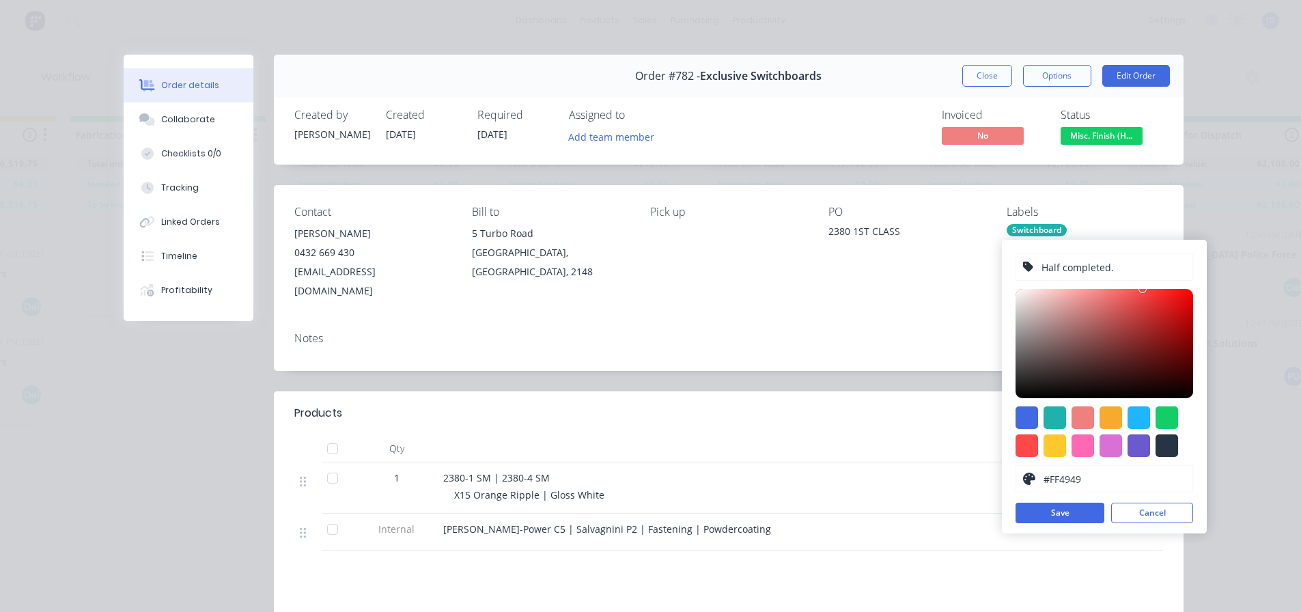
type input "Half completed."
click at [1052, 516] on button "Save" at bounding box center [1060, 513] width 89 height 20
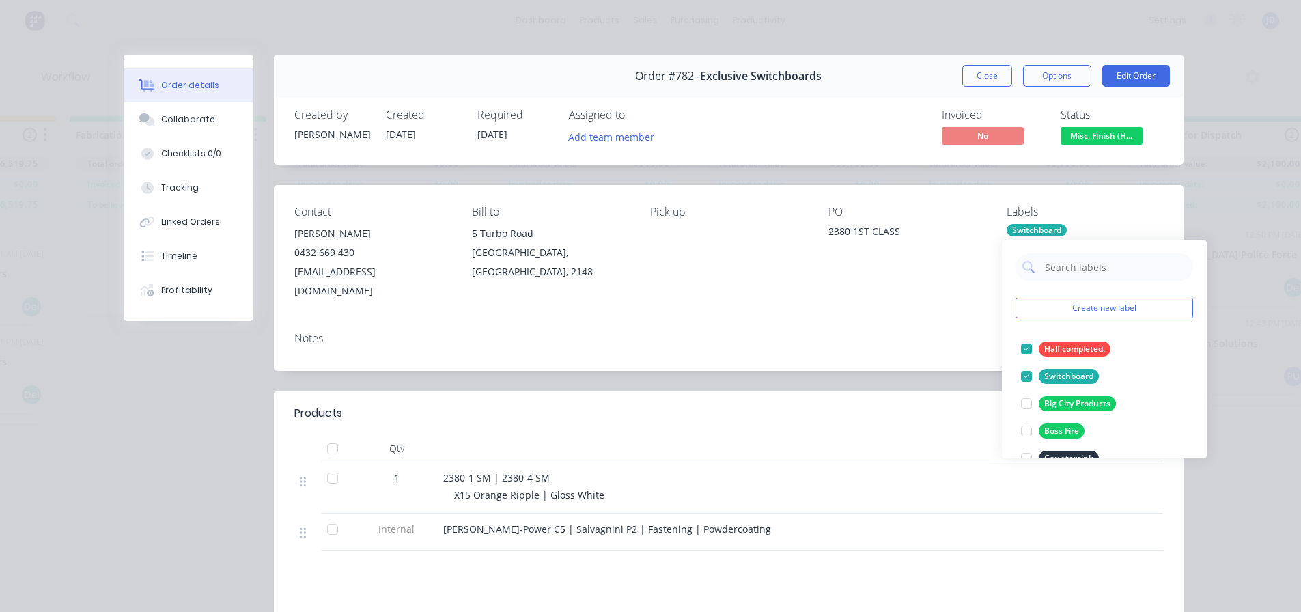
click at [843, 342] on div "Notes" at bounding box center [729, 346] width 910 height 50
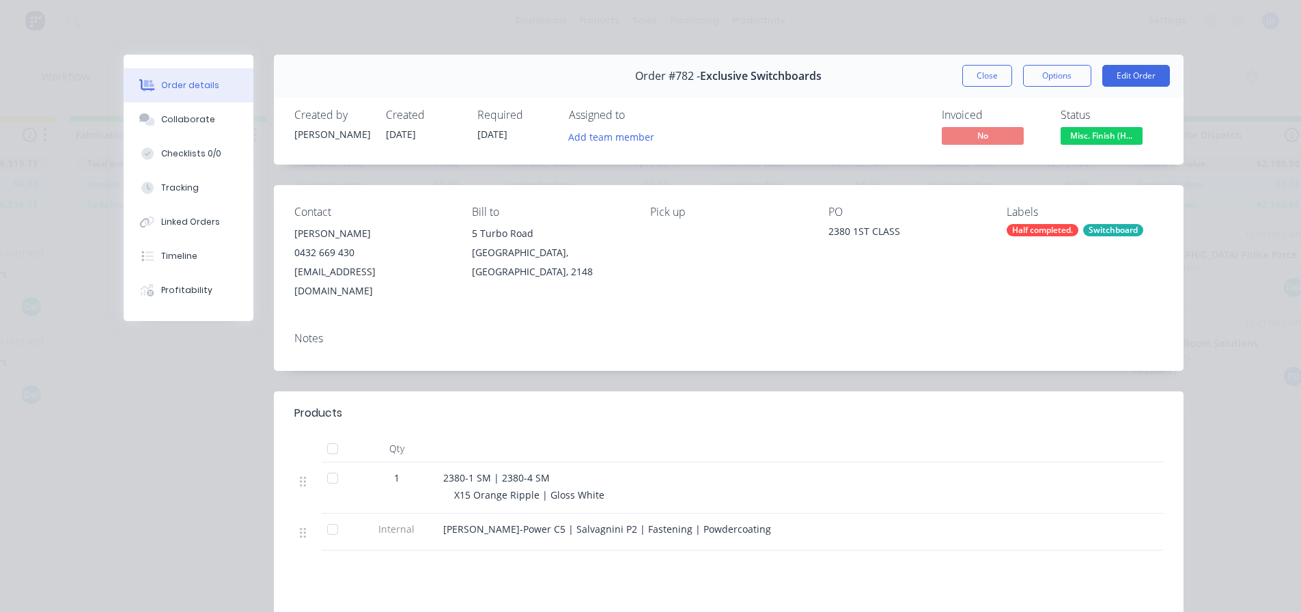
click at [983, 70] on button "Close" at bounding box center [987, 76] width 50 height 22
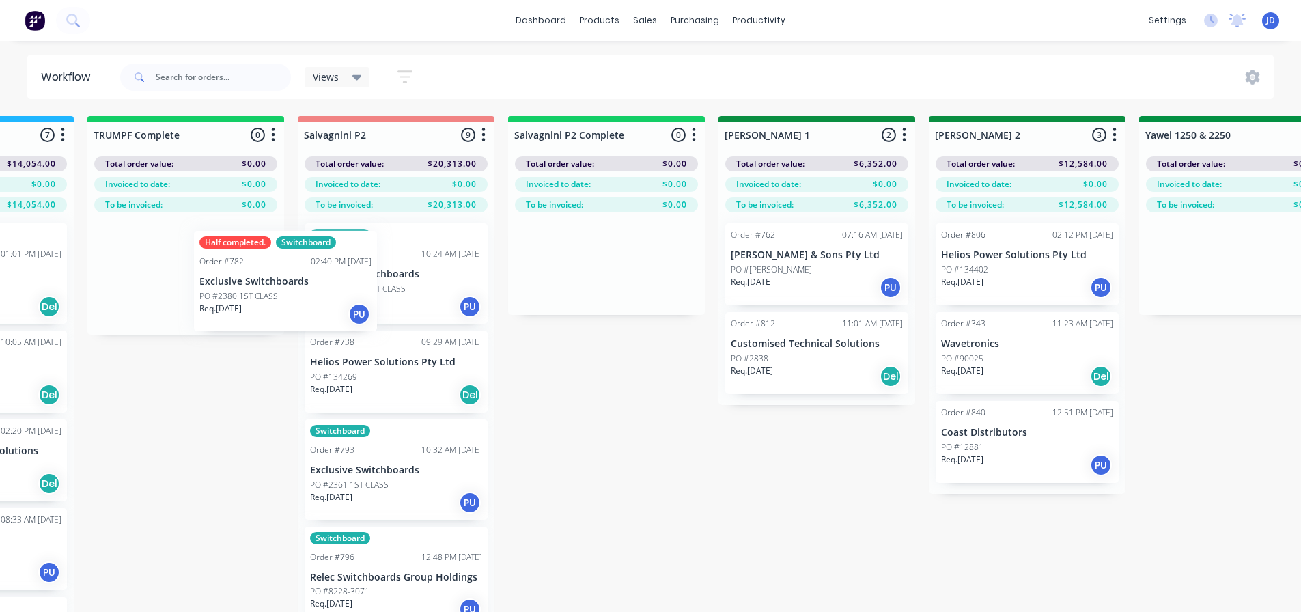
scroll to position [0, 1826]
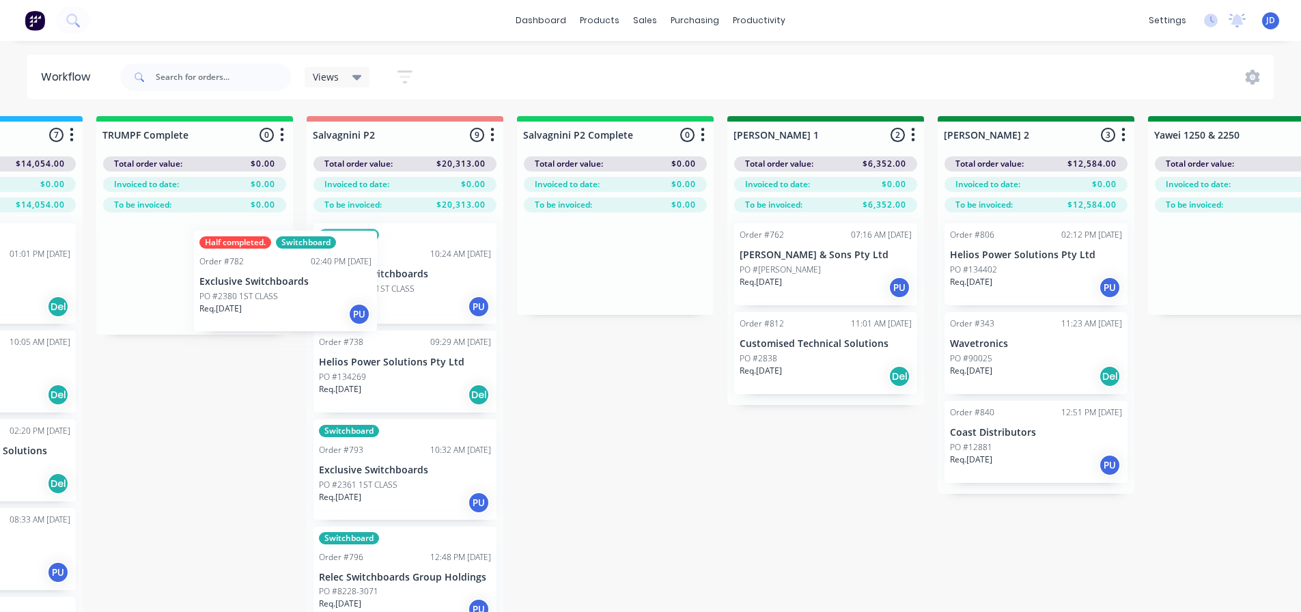
drag, startPoint x: 1001, startPoint y: 292, endPoint x: 403, endPoint y: 279, distance: 598.4
click at [404, 280] on div "On Hold 5 Status colour #FF4949 hex #FF4949 Save Cancel Notifications Email SMS…" at bounding box center [1283, 388] width 6239 height 544
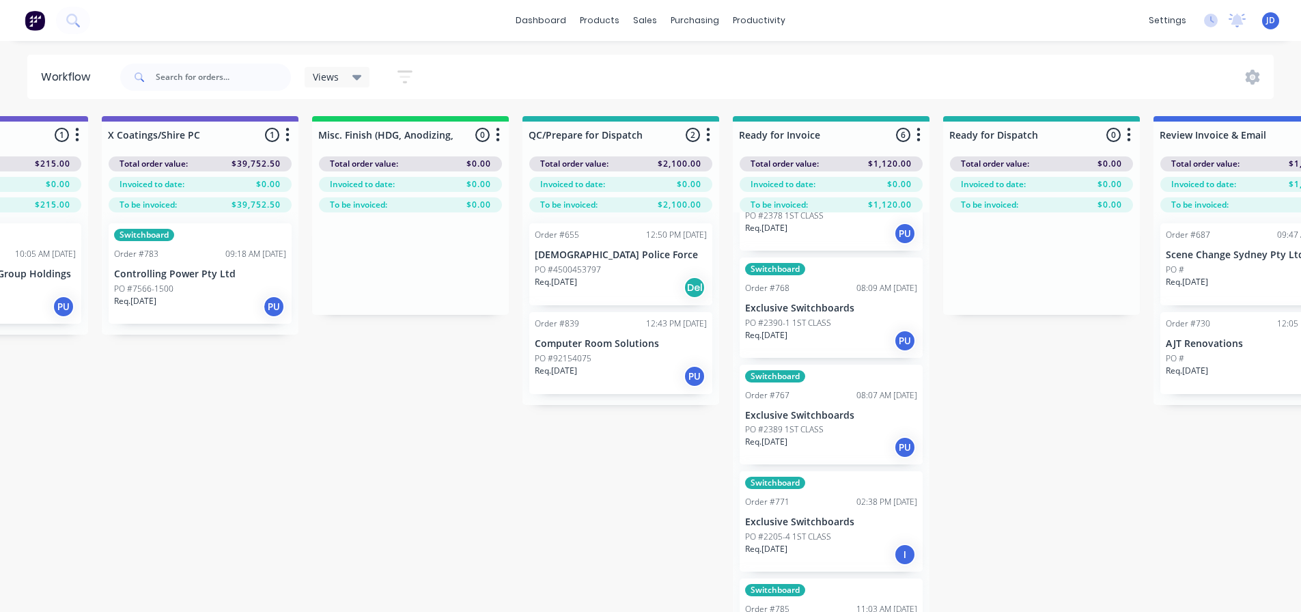
drag, startPoint x: 1202, startPoint y: 525, endPoint x: 1188, endPoint y: 510, distance: 20.3
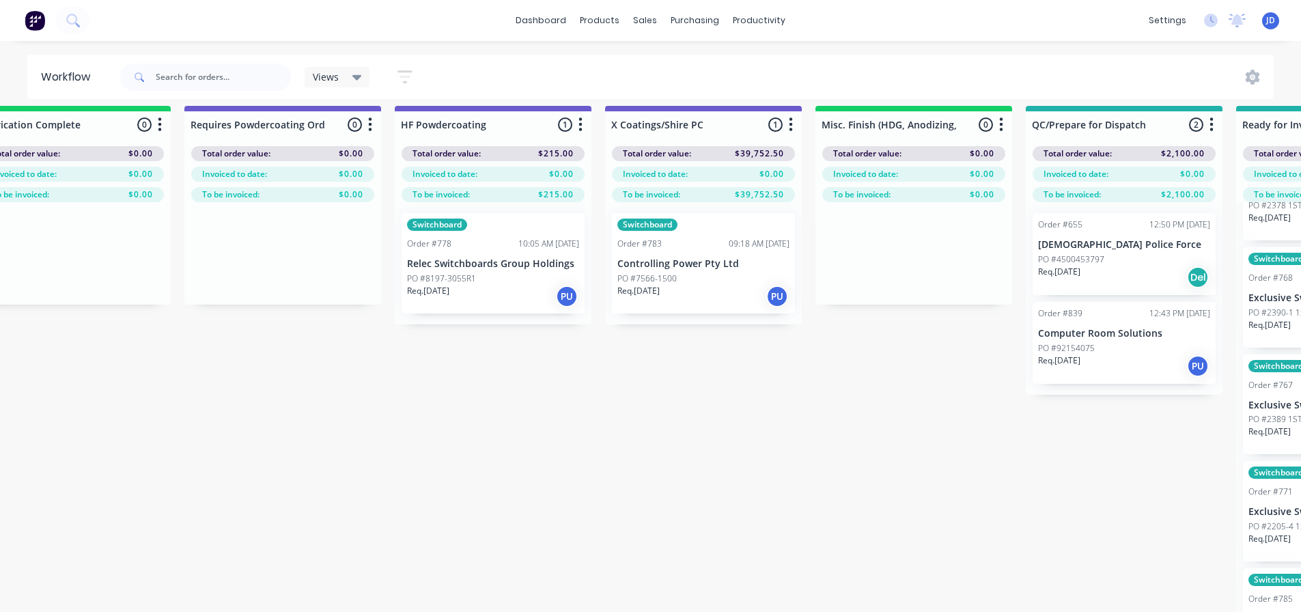
drag, startPoint x: 337, startPoint y: 508, endPoint x: 294, endPoint y: 497, distance: 45.1
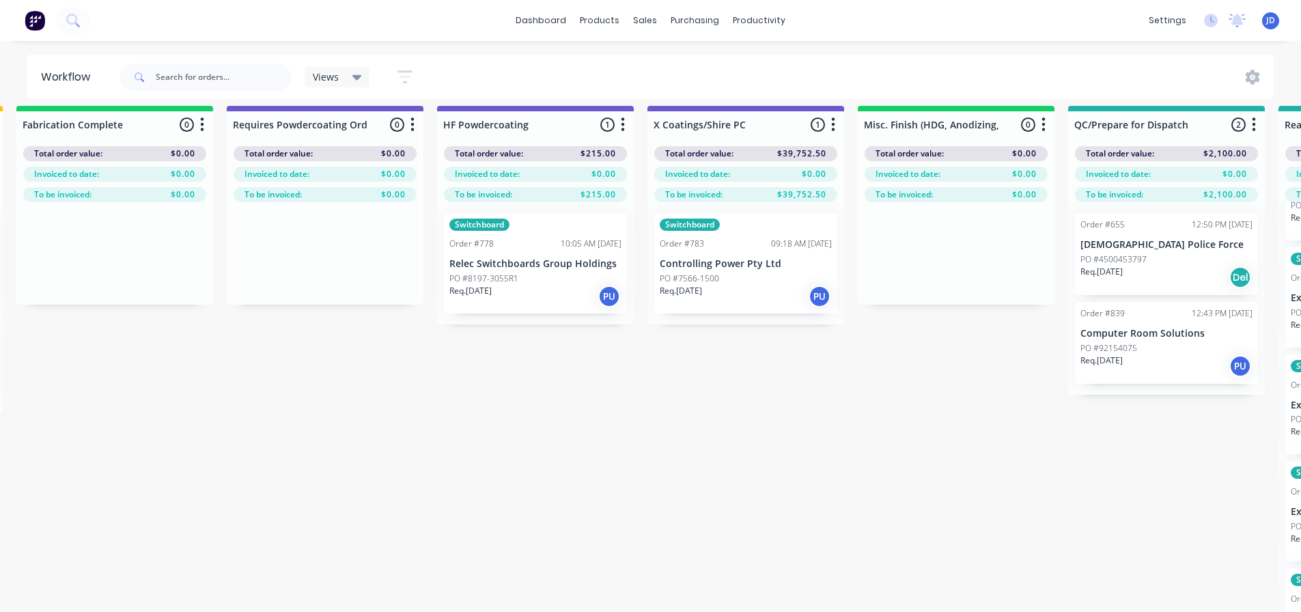
scroll to position [10, 4183]
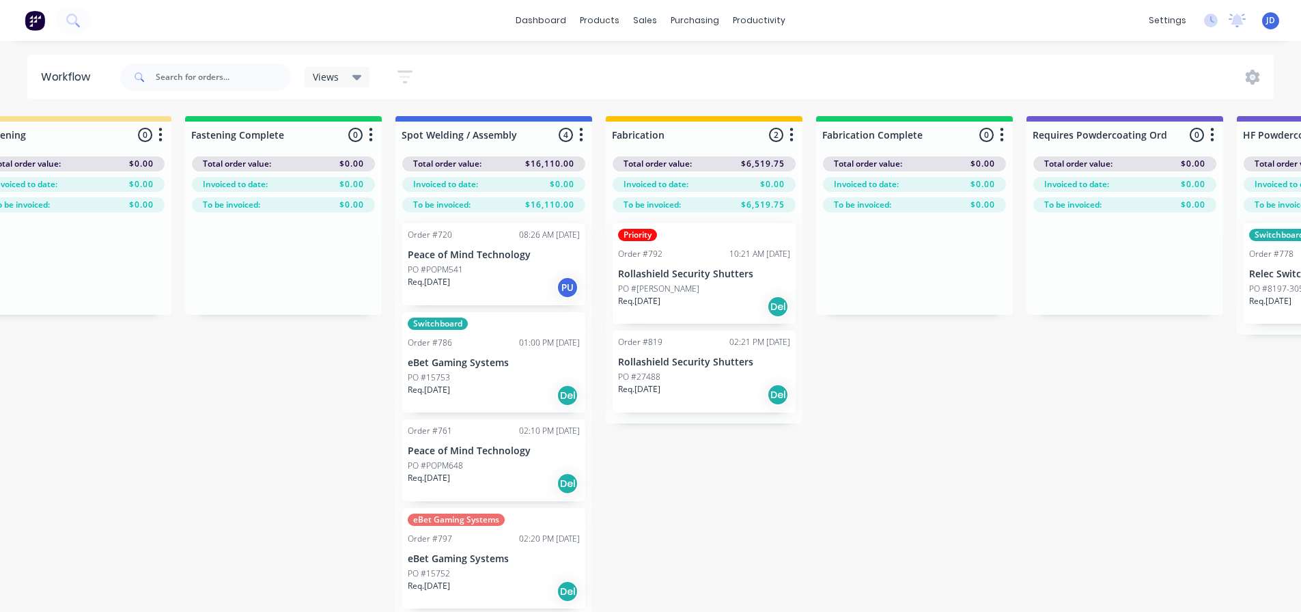
drag, startPoint x: 869, startPoint y: 442, endPoint x: 734, endPoint y: 423, distance: 136.5
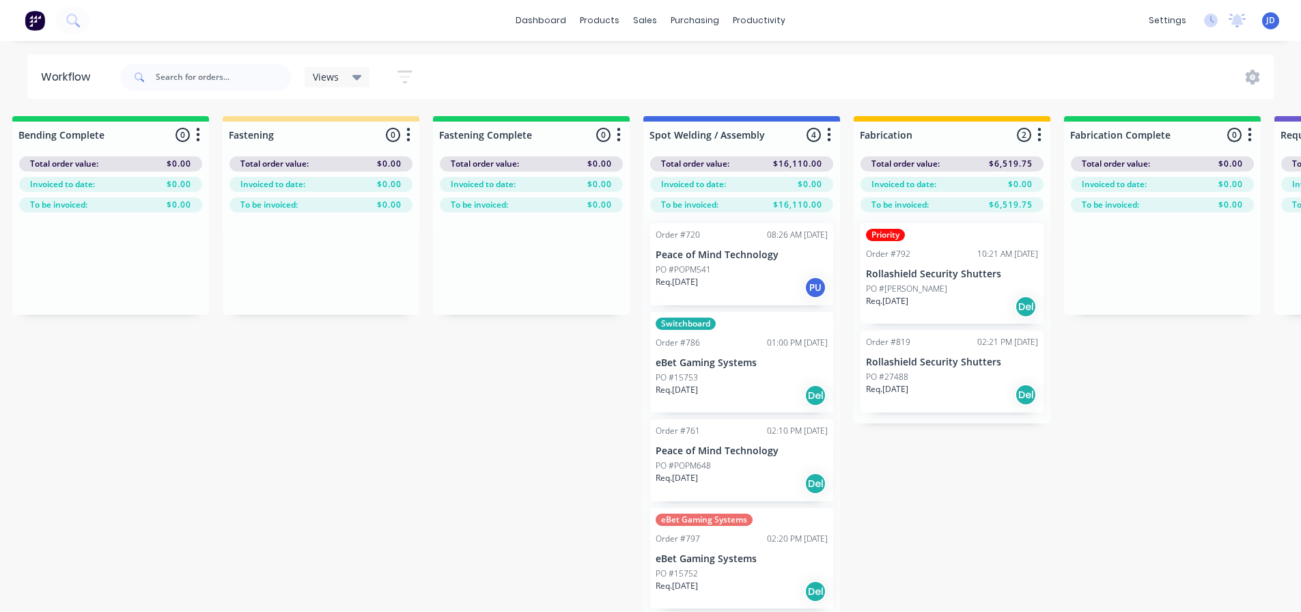
drag, startPoint x: 518, startPoint y: 408, endPoint x: 544, endPoint y: 411, distance: 25.4
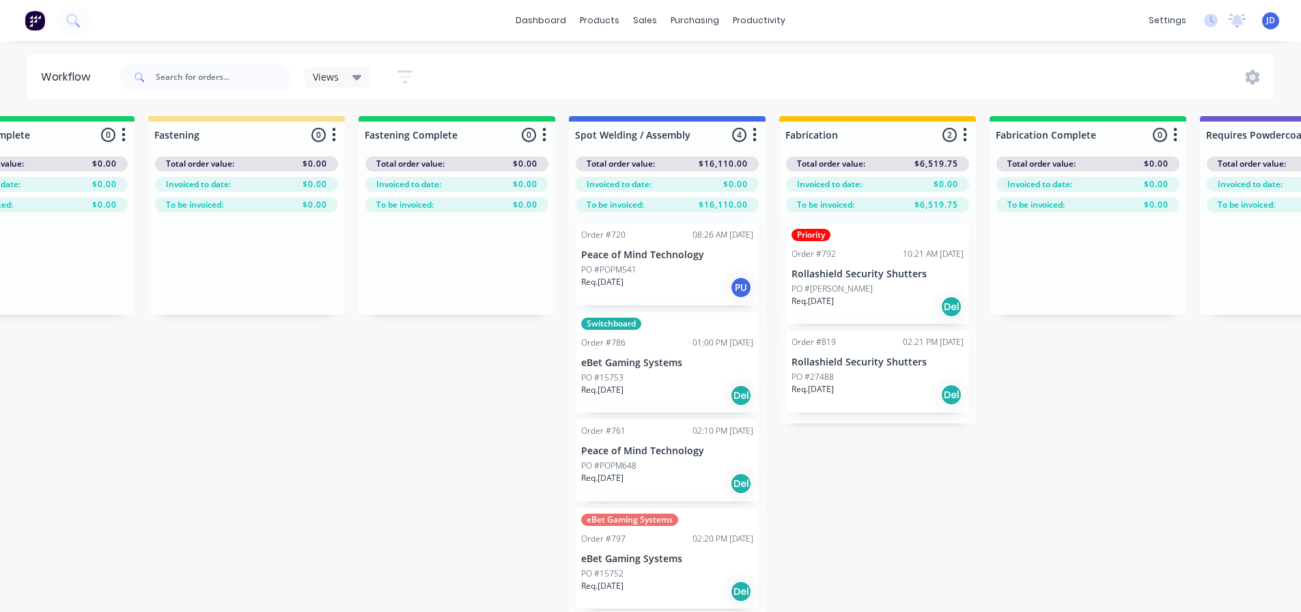
drag, startPoint x: 316, startPoint y: 419, endPoint x: 351, endPoint y: 412, distance: 35.5
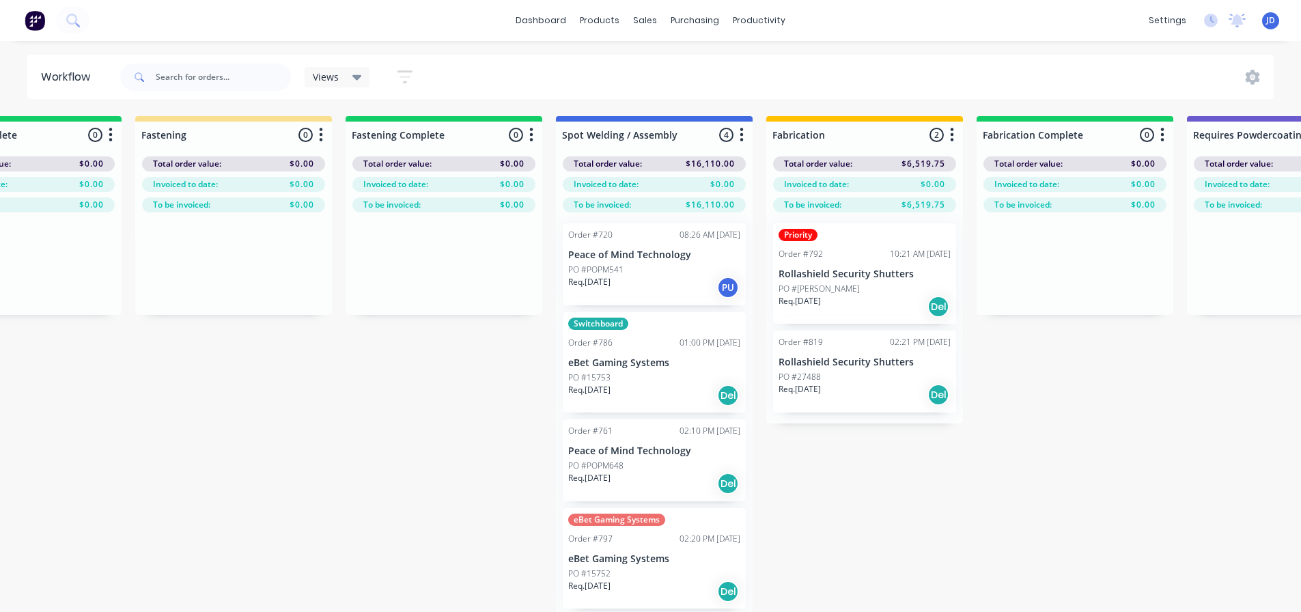
click at [606, 277] on p "Req. [DATE]" at bounding box center [589, 282] width 42 height 12
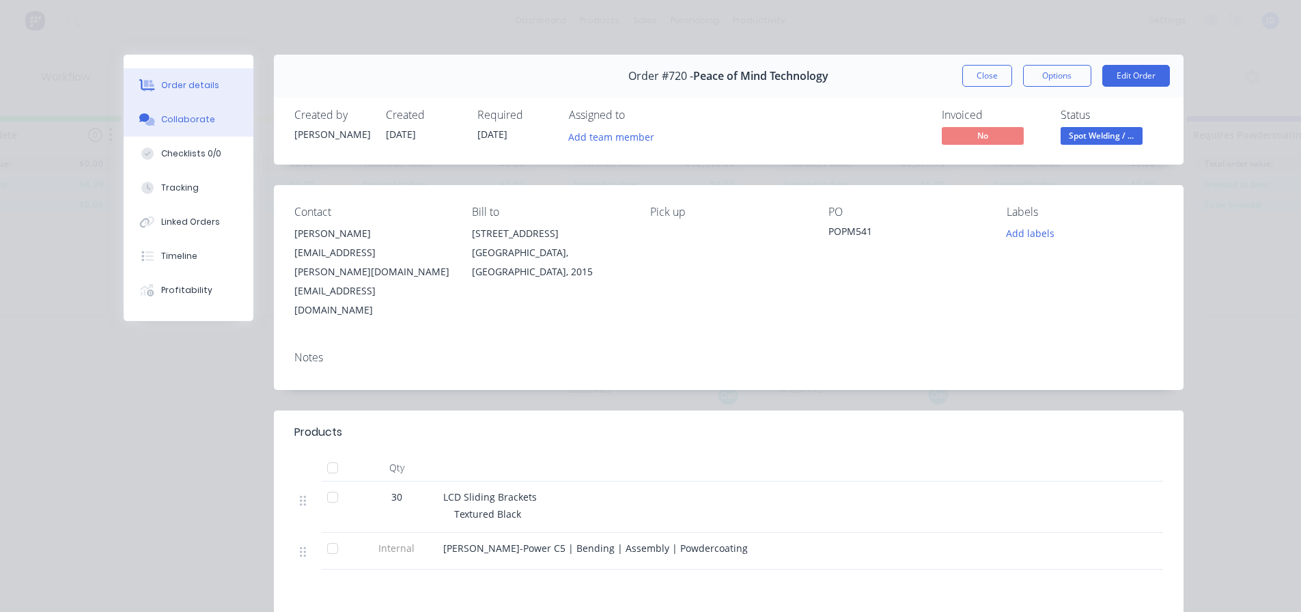
drag, startPoint x: 207, startPoint y: 116, endPoint x: 214, endPoint y: 130, distance: 15.3
click at [208, 117] on button "Collaborate" at bounding box center [189, 119] width 130 height 34
